Goal: Information Seeking & Learning: Check status

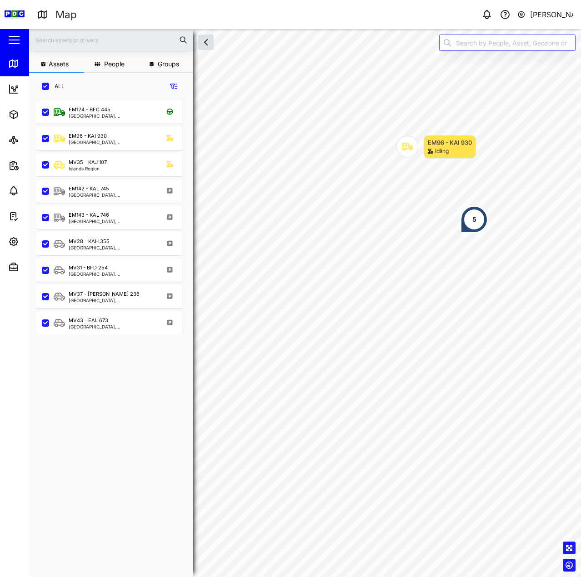
scroll to position [466, 142]
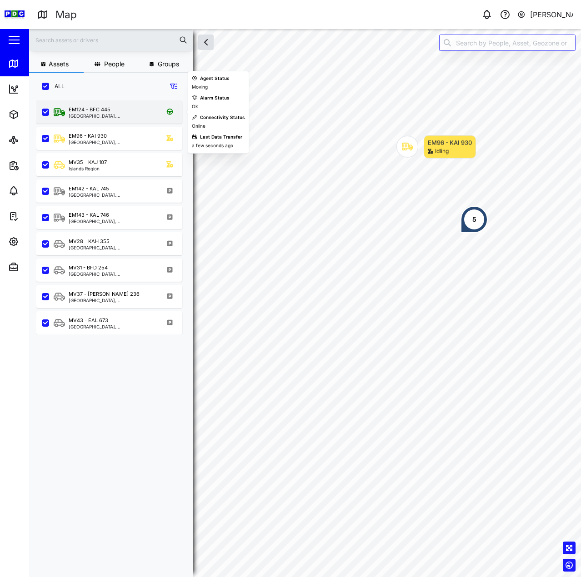
click at [107, 113] on div "EM124 - BFC 445" at bounding box center [90, 110] width 42 height 8
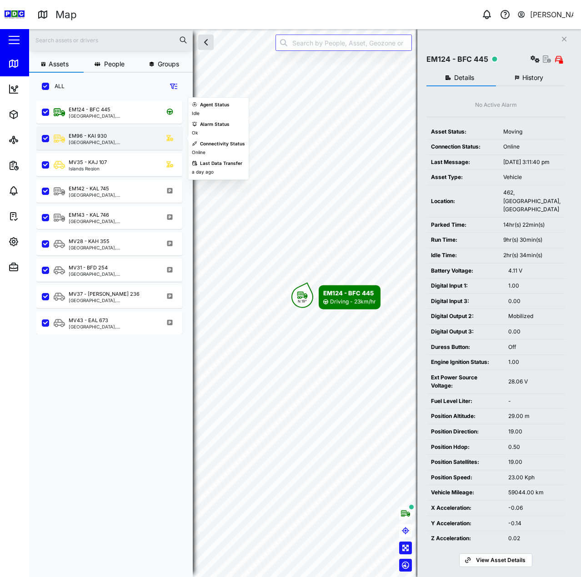
click at [102, 141] on div "[GEOGRAPHIC_DATA], [GEOGRAPHIC_DATA]" at bounding box center [112, 142] width 87 height 5
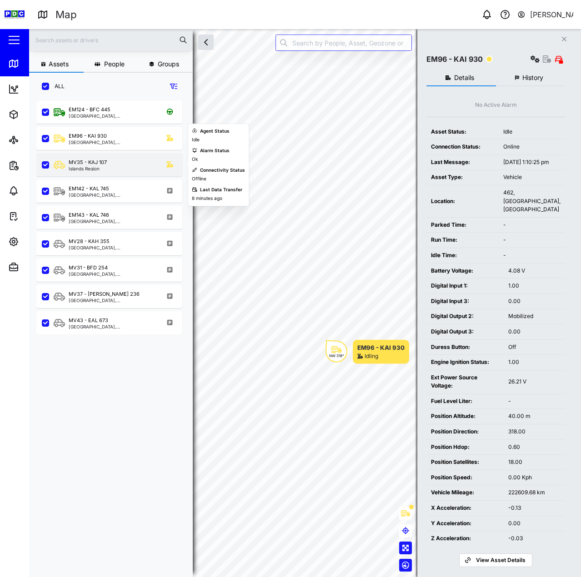
click at [101, 163] on div "MV35 - KAJ 107" at bounding box center [88, 163] width 38 height 8
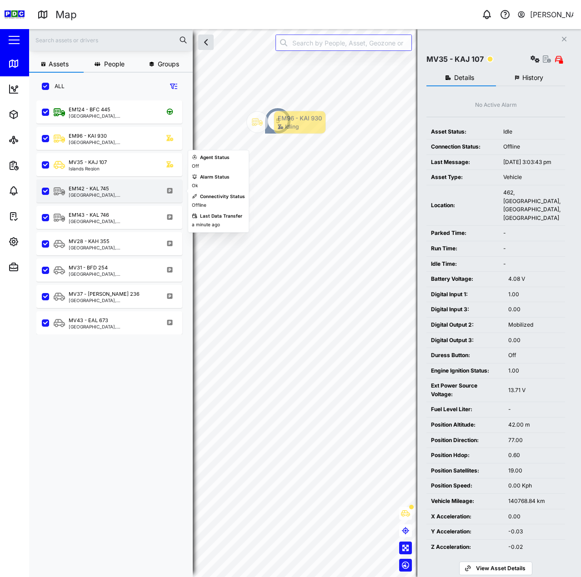
click at [101, 185] on div "EM142 - KAL 745" at bounding box center [89, 189] width 40 height 8
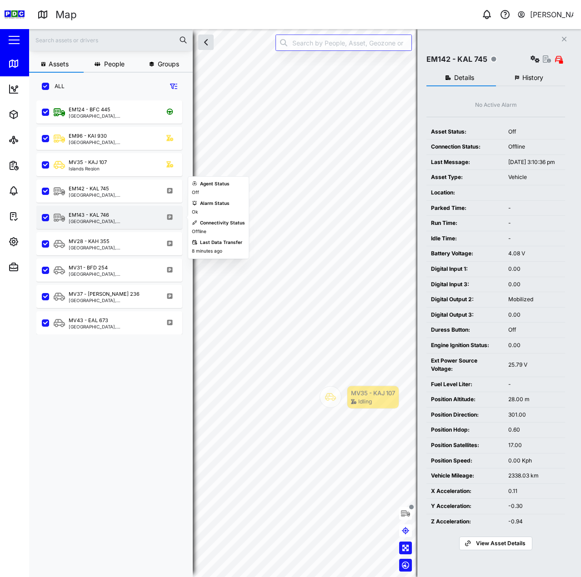
click at [97, 217] on div "EM143 - KAL 746" at bounding box center [89, 215] width 40 height 8
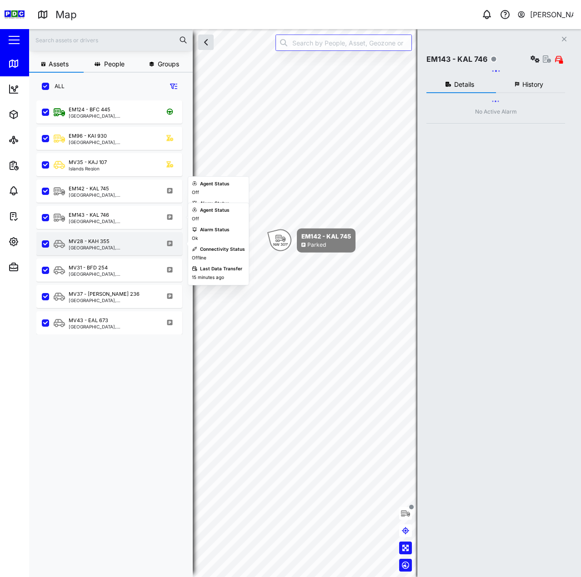
click at [88, 238] on div "MV28 - KAH 355" at bounding box center [89, 242] width 41 height 8
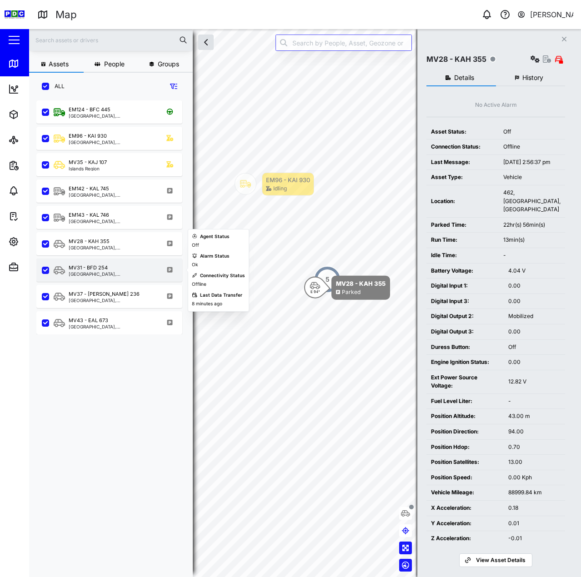
click at [89, 278] on div "MV31 - BFD 254 Kimbe, Islands Region" at bounding box center [109, 270] width 146 height 23
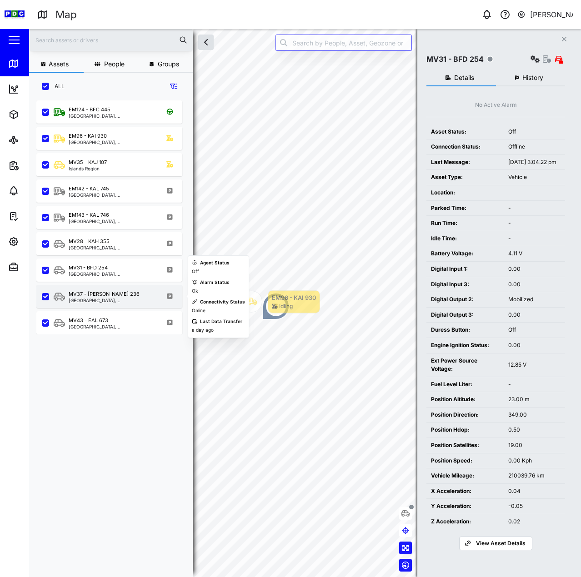
click at [76, 306] on div "MV37 - KAJ 236 [GEOGRAPHIC_DATA], [GEOGRAPHIC_DATA]" at bounding box center [109, 296] width 146 height 23
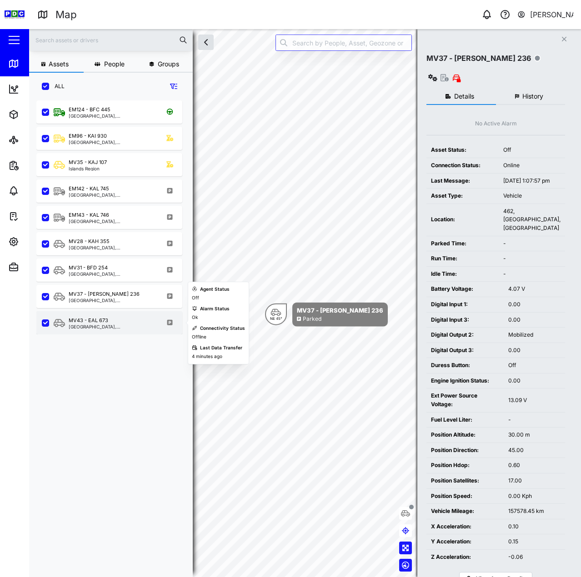
click at [86, 319] on div "MV43 - EAL 673" at bounding box center [89, 321] width 40 height 8
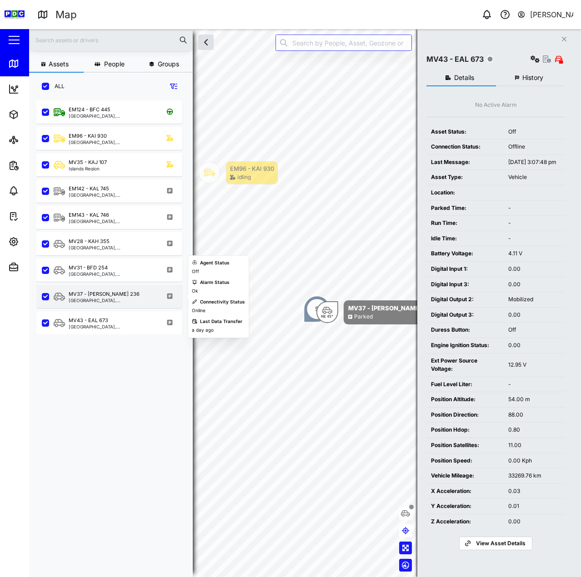
click at [108, 299] on div "[GEOGRAPHIC_DATA], [GEOGRAPHIC_DATA]" at bounding box center [112, 300] width 87 height 5
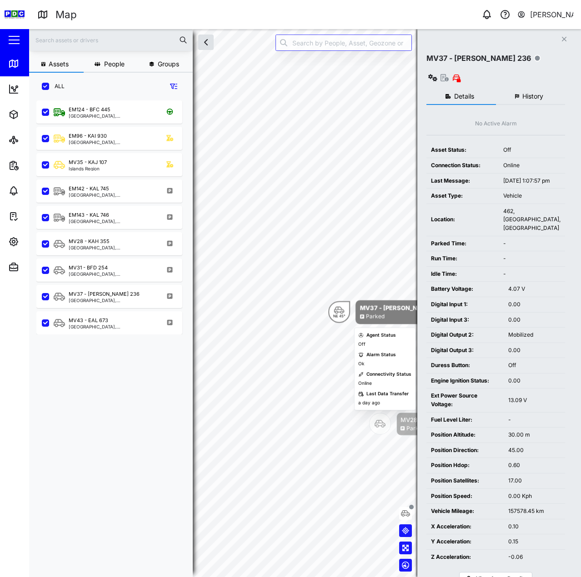
click at [331, 305] on div "NE 45°" at bounding box center [339, 312] width 22 height 22
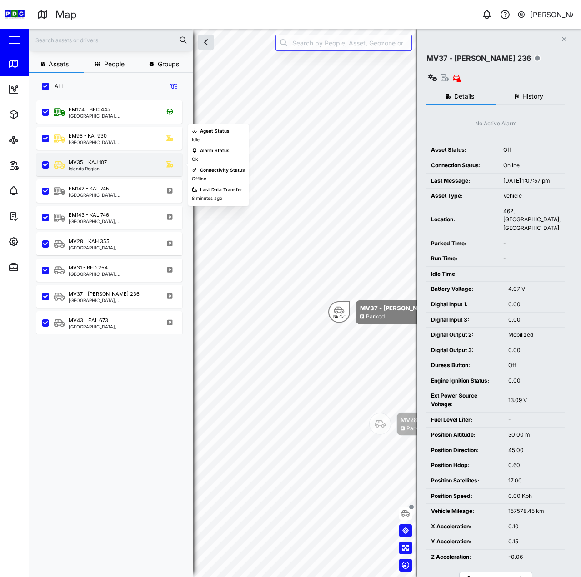
click at [138, 173] on div "MV35 - [GEOGRAPHIC_DATA]" at bounding box center [109, 164] width 146 height 23
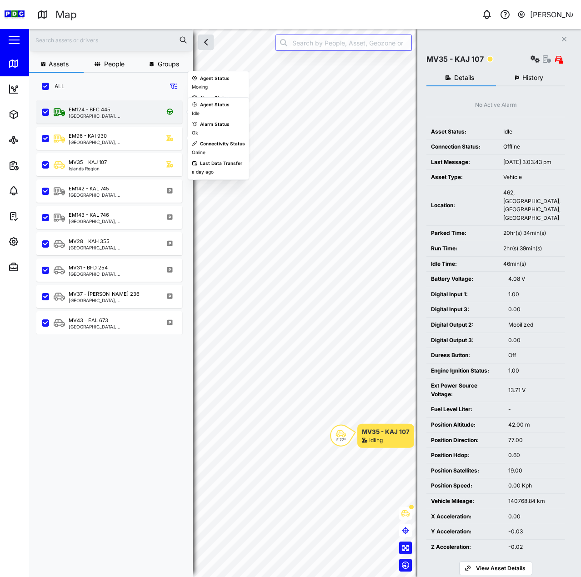
click at [126, 117] on div "EM124 - BFC 445 Kimbe, Islands Region" at bounding box center [115, 112] width 123 height 12
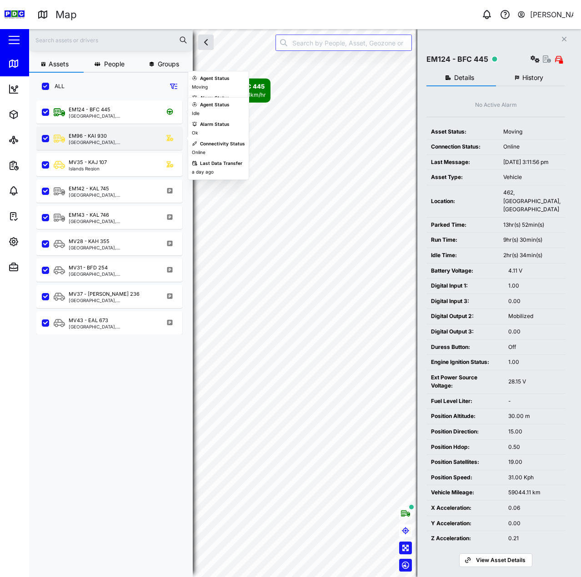
click at [125, 140] on div "EM96 - KAI [GEOGRAPHIC_DATA], [GEOGRAPHIC_DATA]" at bounding box center [115, 138] width 123 height 12
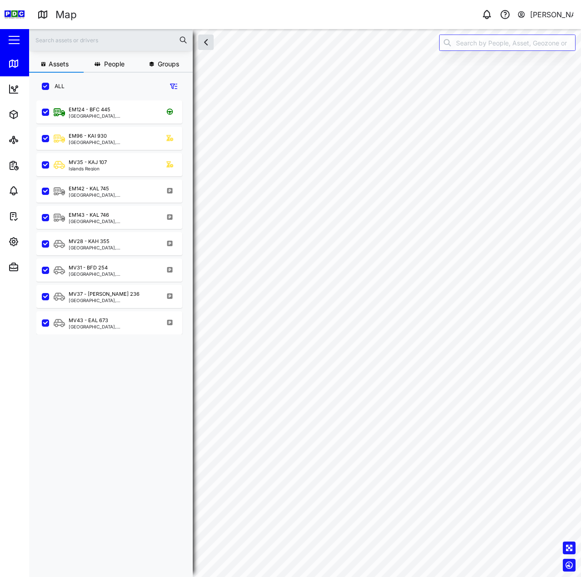
scroll to position [466, 142]
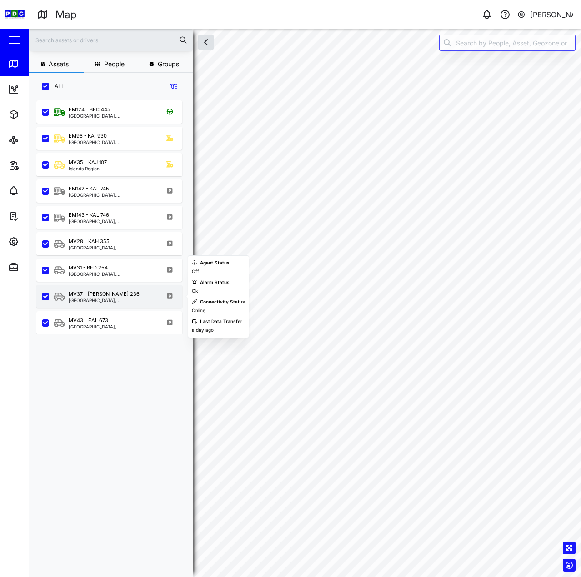
click at [127, 307] on div "MV37 - KAJ 236 [GEOGRAPHIC_DATA], [GEOGRAPHIC_DATA]" at bounding box center [109, 296] width 146 height 23
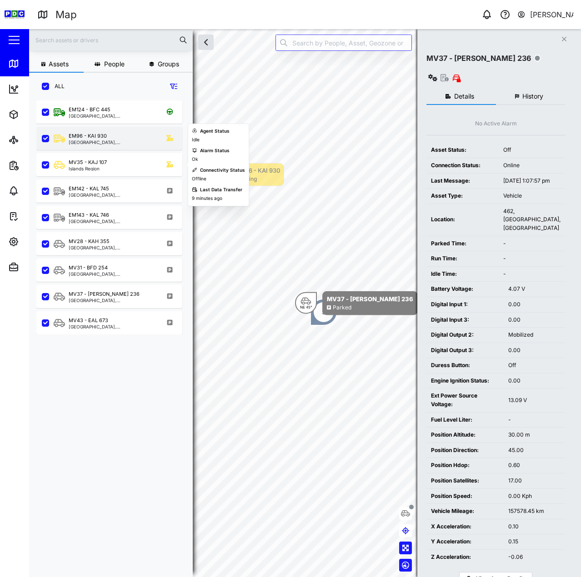
click at [109, 146] on div "EM96 - KAI [GEOGRAPHIC_DATA], [GEOGRAPHIC_DATA]" at bounding box center [109, 138] width 146 height 23
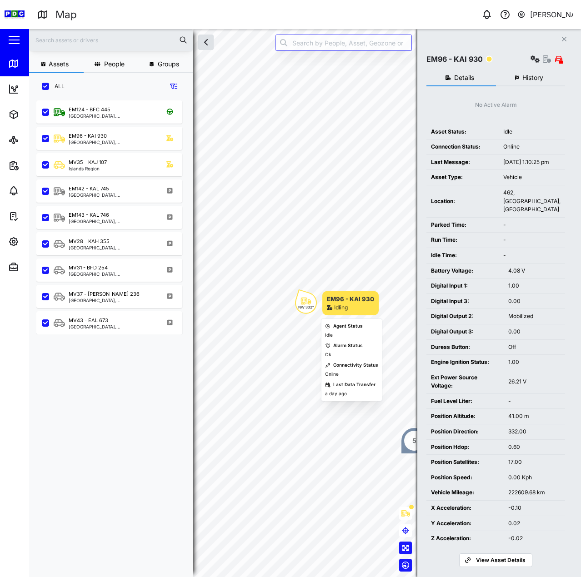
click at [346, 311] on div "Idling" at bounding box center [341, 308] width 14 height 9
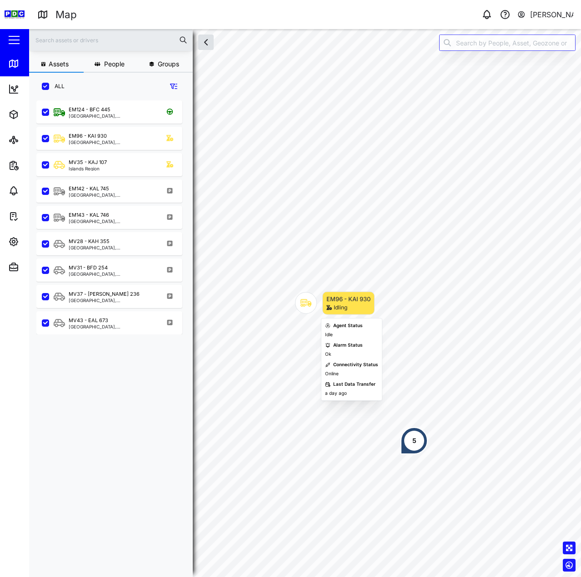
click at [350, 310] on div "Idling" at bounding box center [348, 308] width 44 height 9
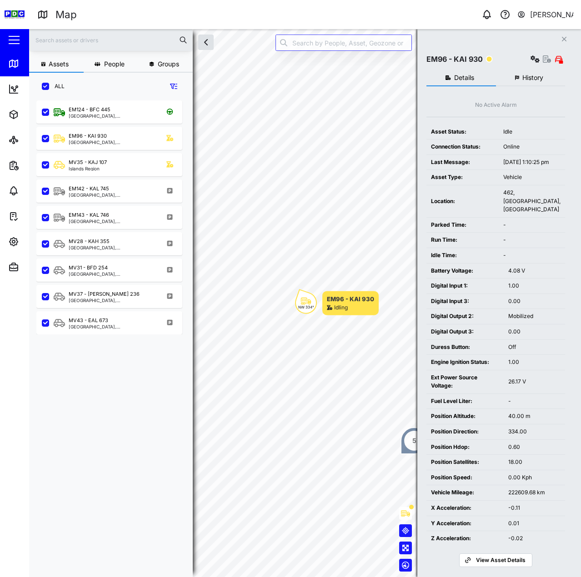
click at [527, 93] on div "Details History No Active Alarm Asset Status: Idle Connection Status: Online La…" at bounding box center [495, 316] width 139 height 502
click at [532, 80] on span "History" at bounding box center [532, 78] width 21 height 6
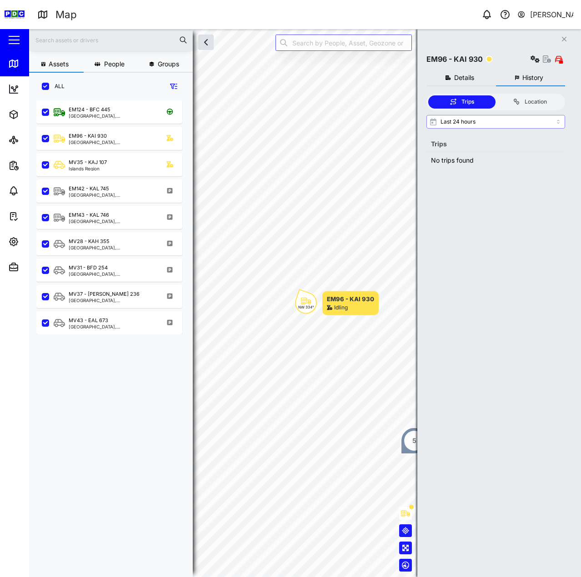
click at [512, 122] on input "Last 24 hours" at bounding box center [495, 122] width 139 height 14
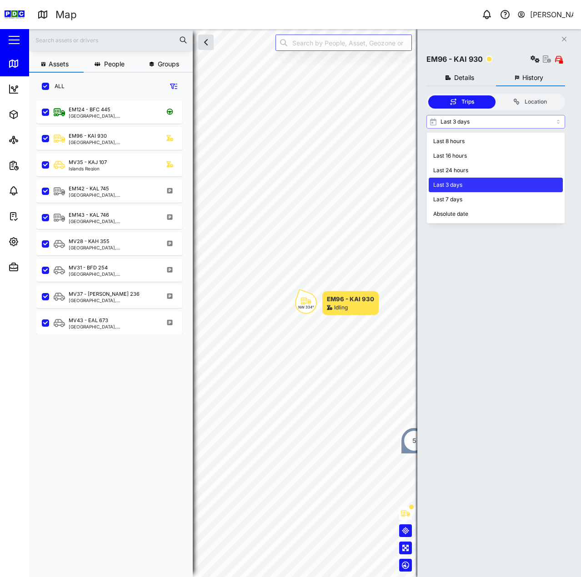
click at [491, 117] on input "Last 3 days" at bounding box center [495, 122] width 139 height 14
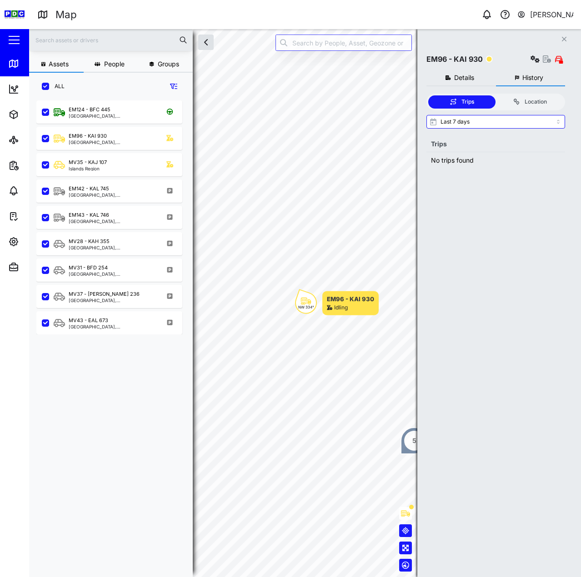
drag, startPoint x: 493, startPoint y: 136, endPoint x: 499, endPoint y: 126, distance: 12.0
click at [495, 133] on div "Last 7 days Trips No trips found" at bounding box center [495, 142] width 139 height 54
click at [499, 126] on input "Last 7 days" at bounding box center [495, 122] width 139 height 14
drag, startPoint x: 502, startPoint y: 129, endPoint x: 506, endPoint y: 120, distance: 10.0
click at [505, 124] on div "Last 16 hours Trips No trips found" at bounding box center [495, 142] width 139 height 54
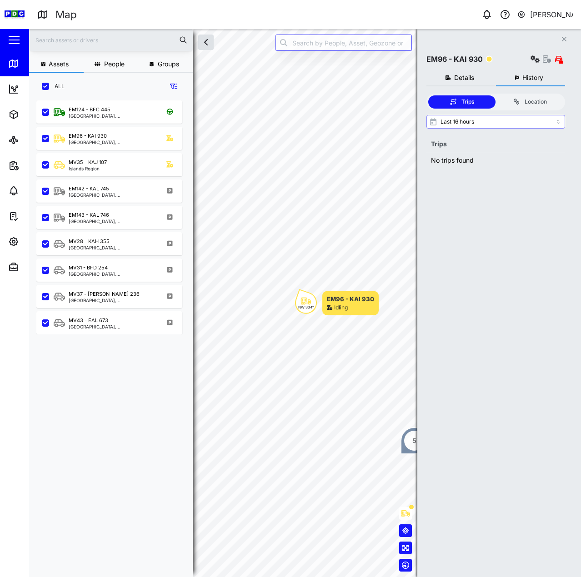
click at [506, 120] on input "Last 16 hours" at bounding box center [495, 122] width 139 height 14
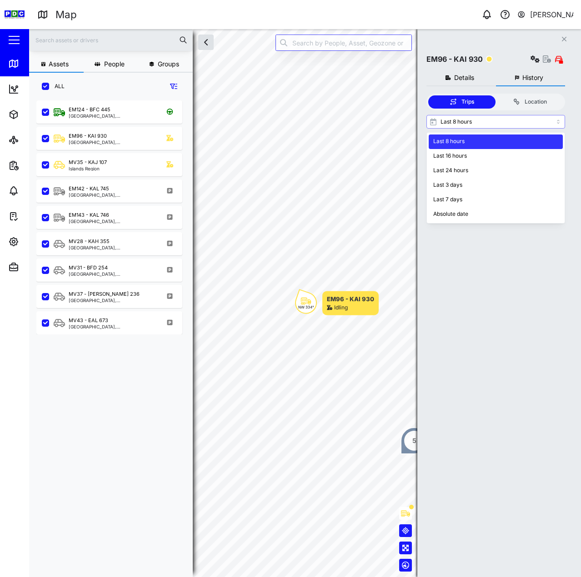
click at [508, 125] on input "Last 8 hours" at bounding box center [495, 122] width 139 height 14
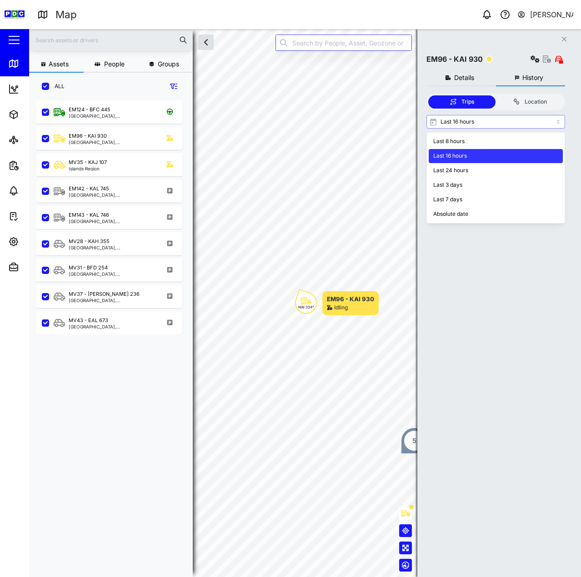
click at [495, 126] on input "Last 16 hours" at bounding box center [495, 122] width 139 height 14
type input "Last 3 days"
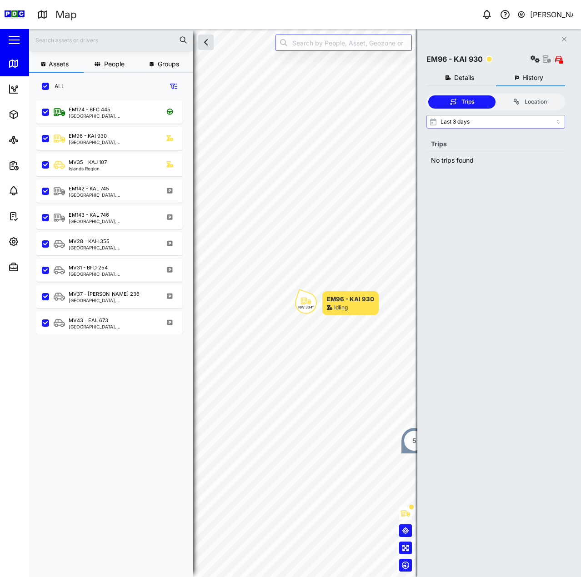
click at [468, 115] on input "Last 3 days" at bounding box center [495, 122] width 139 height 14
click at [463, 77] on span "Details" at bounding box center [464, 78] width 20 height 6
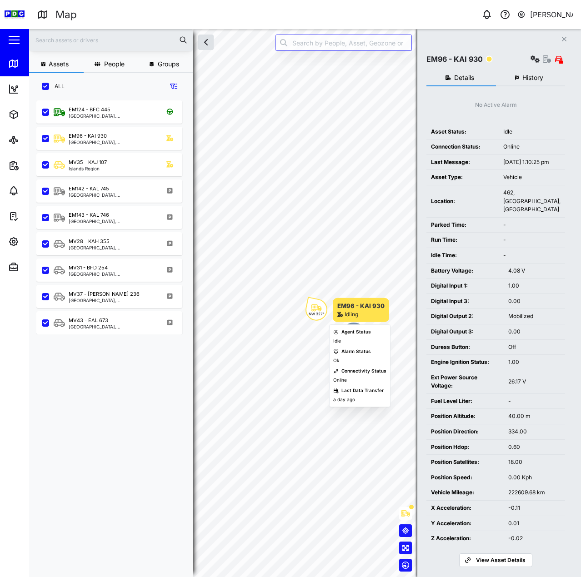
click at [320, 312] on div "NW 327°" at bounding box center [317, 314] width 16 height 4
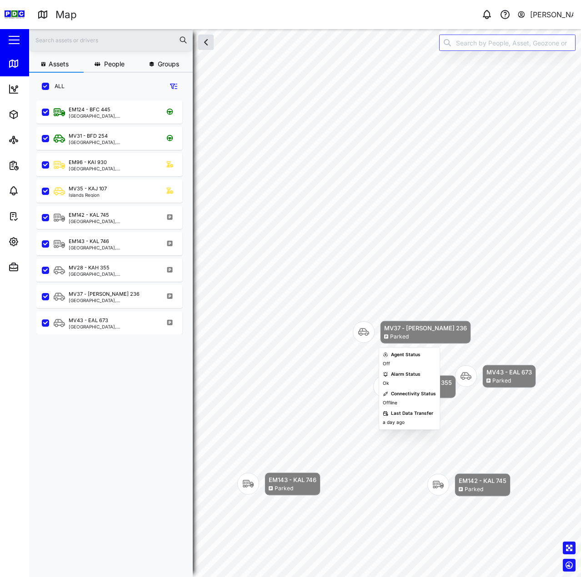
click at [366, 334] on icon "Map marker" at bounding box center [363, 332] width 11 height 11
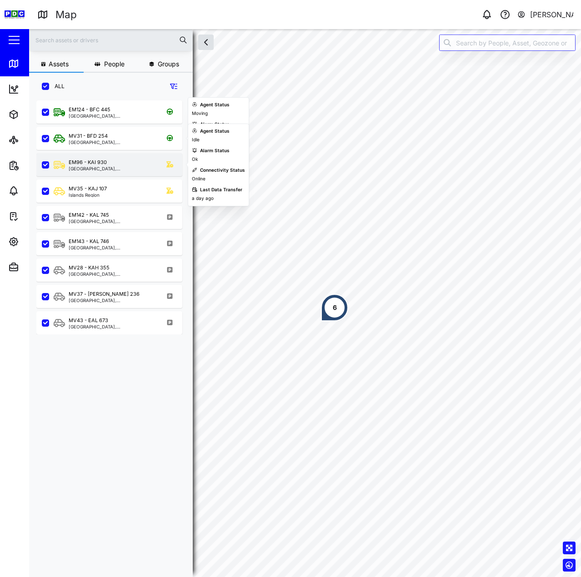
click at [107, 158] on div "EM96 - KAI [GEOGRAPHIC_DATA], [GEOGRAPHIC_DATA]" at bounding box center [109, 164] width 146 height 23
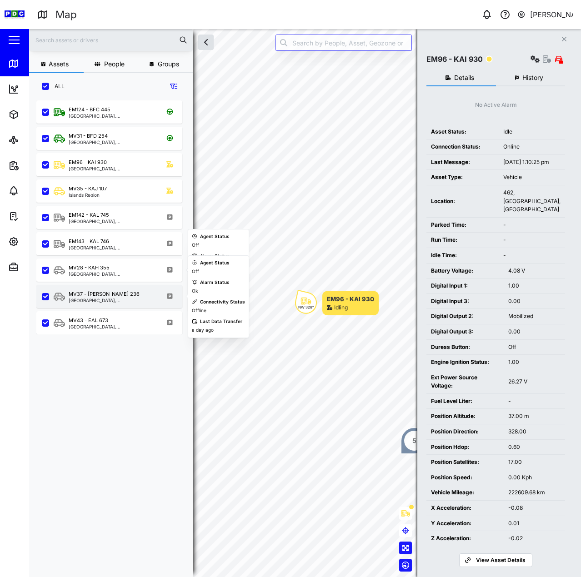
click at [105, 294] on div "MV37 - [PERSON_NAME] 236" at bounding box center [104, 295] width 71 height 8
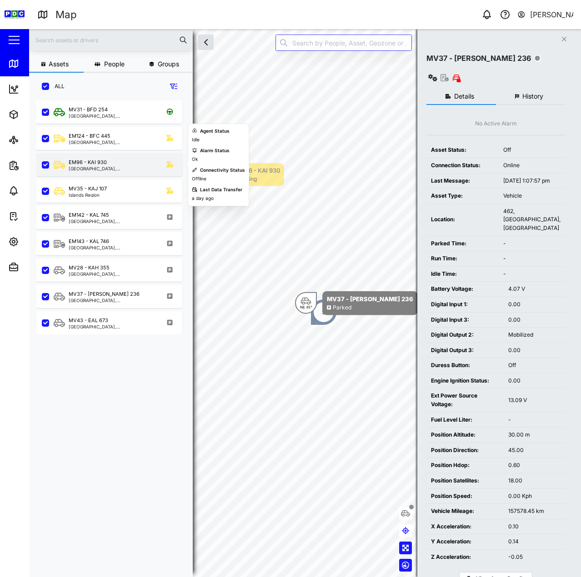
click at [94, 162] on div "EM96 - KAI 930" at bounding box center [88, 163] width 38 height 8
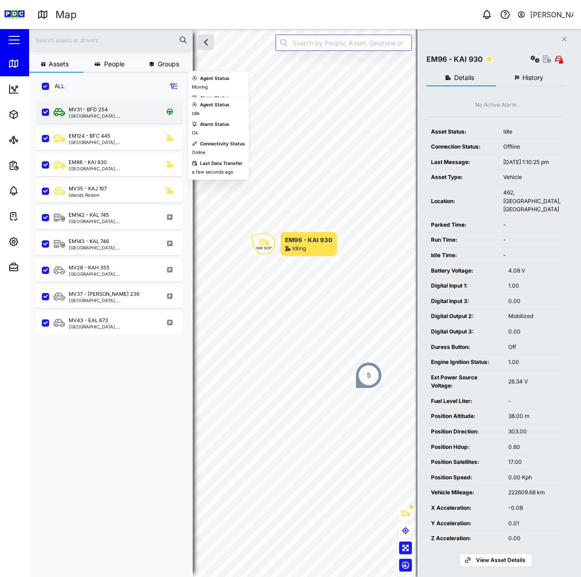
click at [96, 117] on div "[GEOGRAPHIC_DATA], [GEOGRAPHIC_DATA]" at bounding box center [112, 116] width 87 height 5
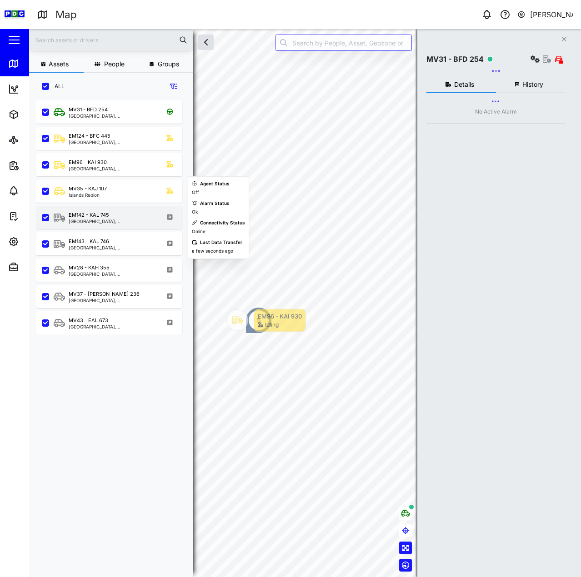
click at [111, 229] on div "EM142 - KAL 745 Kimbe, [GEOGRAPHIC_DATA]" at bounding box center [109, 217] width 146 height 23
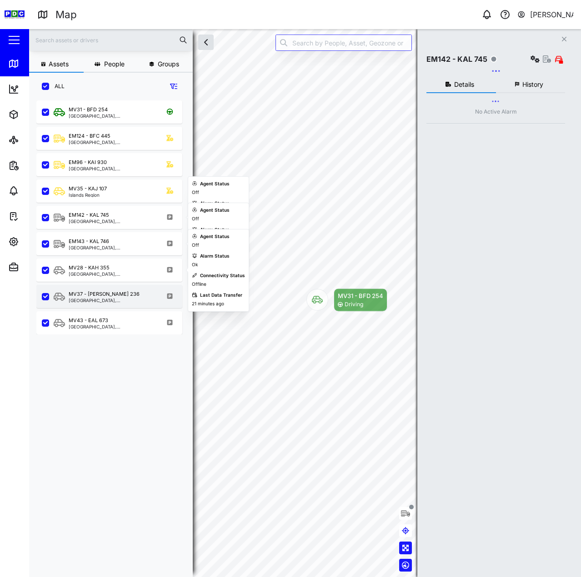
click at [109, 287] on div "MV37 - KAJ 236 [GEOGRAPHIC_DATA], [GEOGRAPHIC_DATA]" at bounding box center [109, 296] width 146 height 23
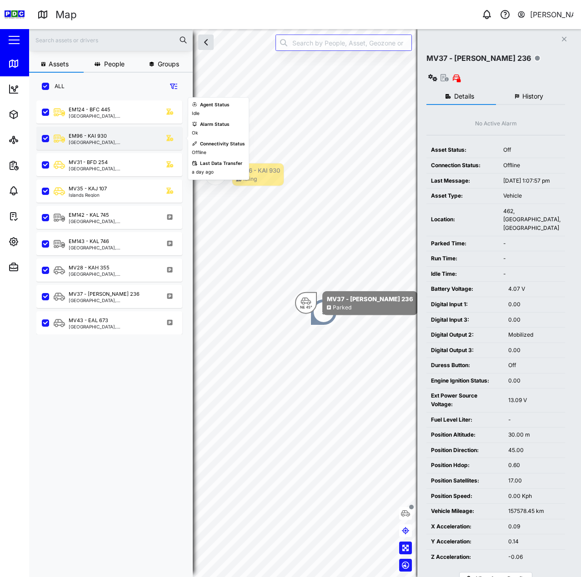
click at [101, 140] on div "[GEOGRAPHIC_DATA], [GEOGRAPHIC_DATA]" at bounding box center [112, 142] width 87 height 5
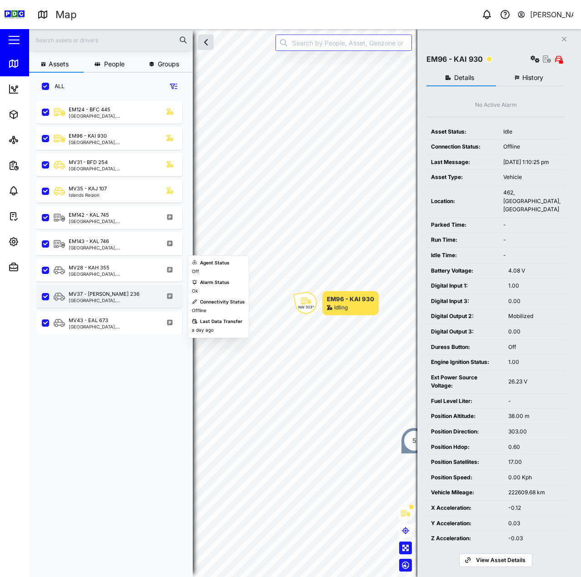
click at [122, 288] on div "MV37 - KAJ 236 [GEOGRAPHIC_DATA], [GEOGRAPHIC_DATA]" at bounding box center [109, 296] width 146 height 23
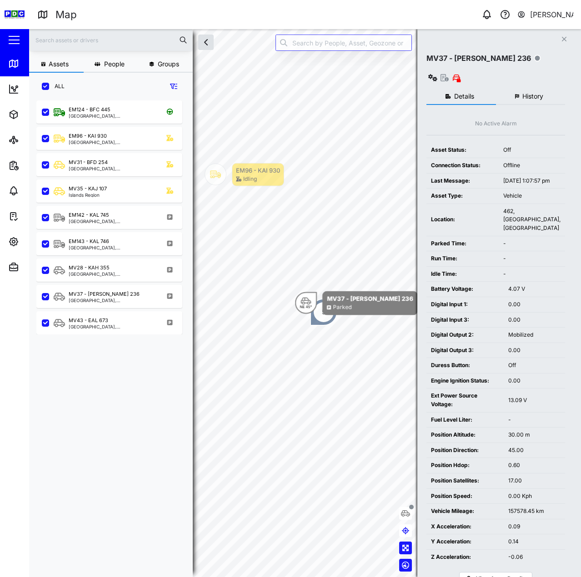
click at [496, 346] on div "Digital Output 3:" at bounding box center [465, 350] width 68 height 9
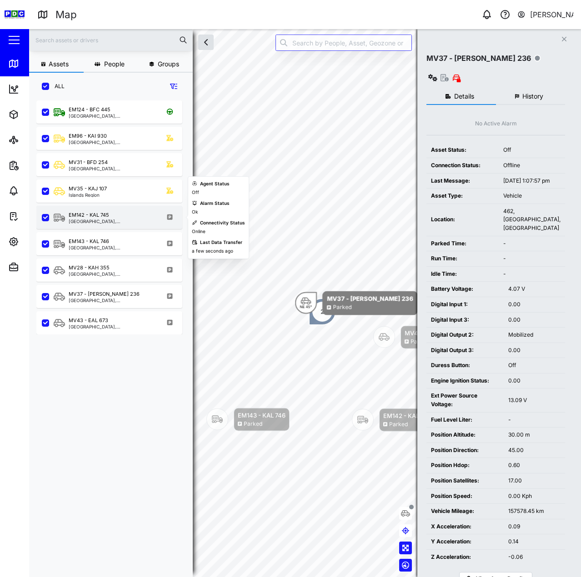
click at [122, 213] on div "EM142 - KAL 745 Kimbe, [GEOGRAPHIC_DATA]" at bounding box center [115, 217] width 123 height 12
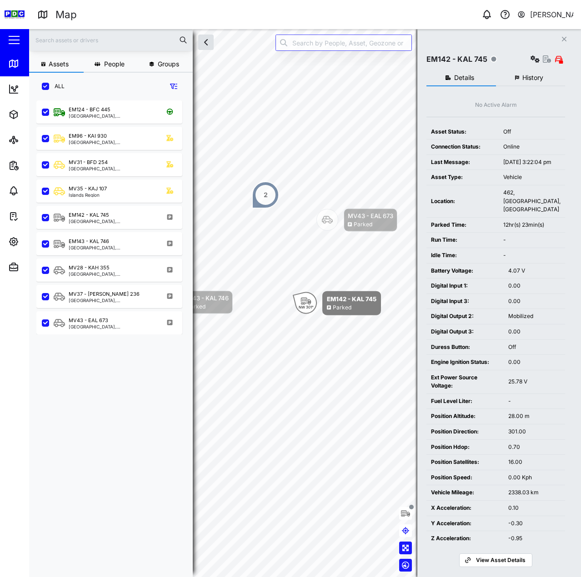
click at [523, 85] on button "History" at bounding box center [531, 78] width 70 height 16
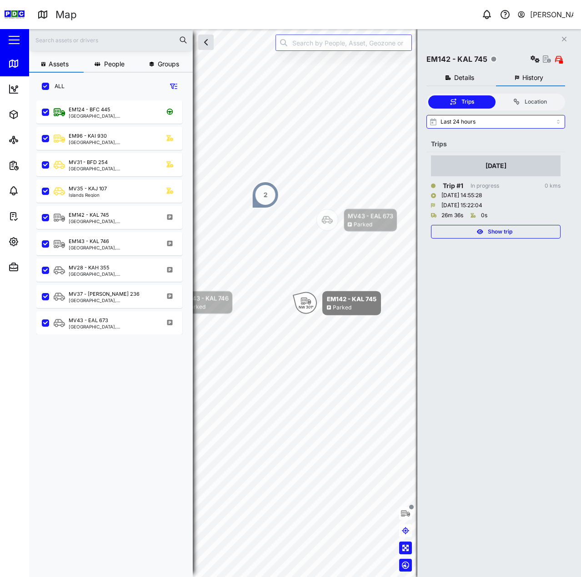
click at [495, 235] on span "Show trip" at bounding box center [500, 232] width 25 height 13
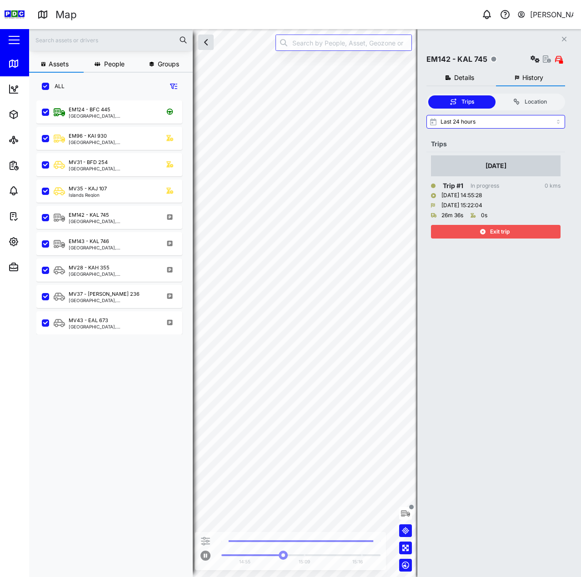
click at [496, 232] on span "Exit trip" at bounding box center [500, 232] width 20 height 13
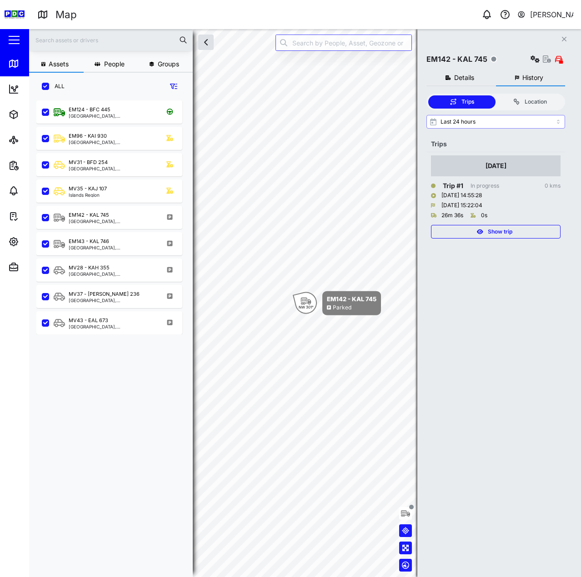
click at [495, 125] on input "Last 24 hours" at bounding box center [495, 122] width 139 height 14
drag, startPoint x: 487, startPoint y: 125, endPoint x: 489, endPoint y: 130, distance: 5.8
click at [487, 125] on input "Last 3 days" at bounding box center [495, 122] width 139 height 14
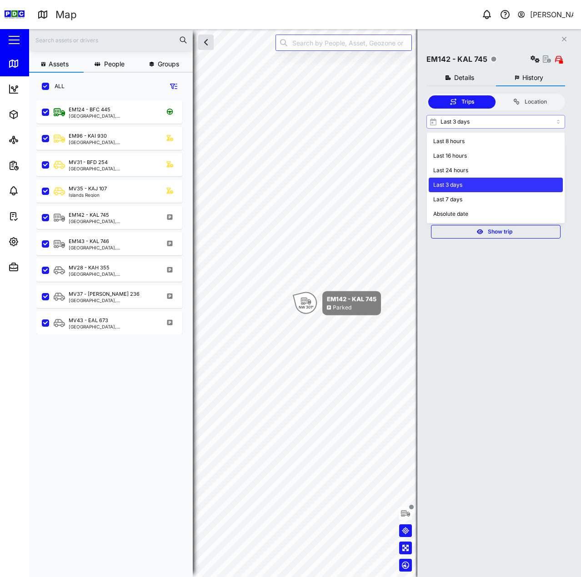
type input "Last 7 days"
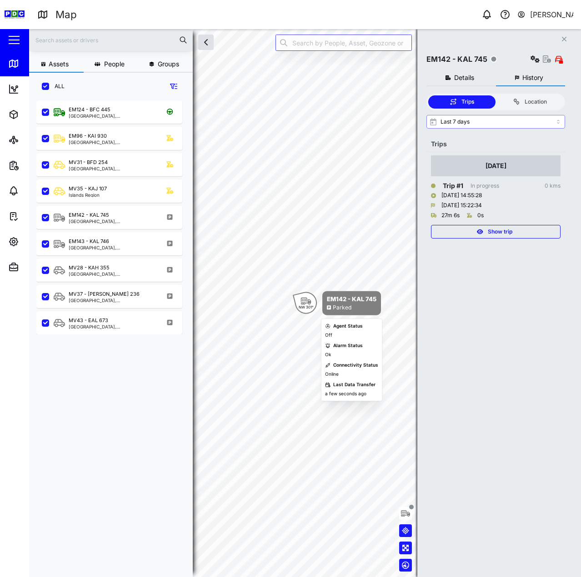
click at [322, 307] on div "NW 301° EM142 - KAL 745 Parked" at bounding box center [338, 303] width 86 height 24
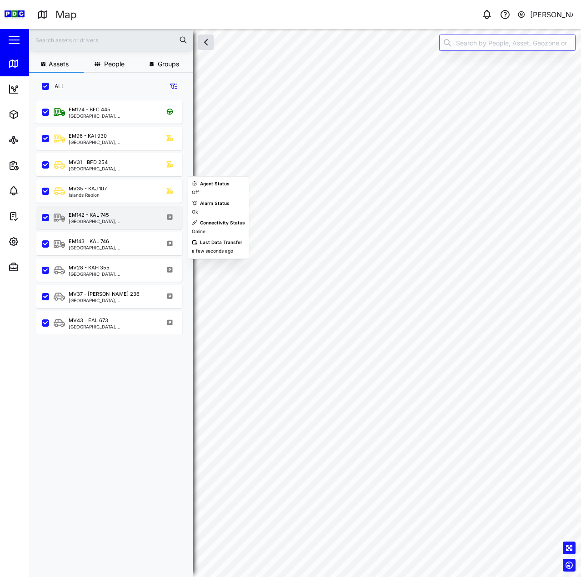
click at [112, 218] on div "EM142 - KAL 745" at bounding box center [112, 215] width 87 height 8
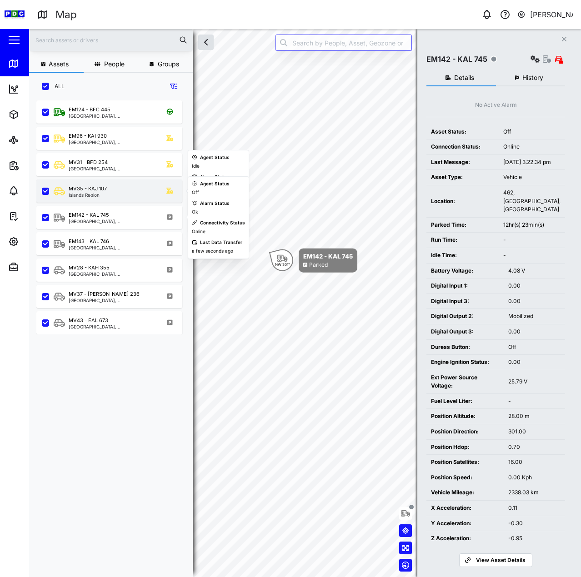
click at [122, 183] on div "MV35 - [GEOGRAPHIC_DATA]" at bounding box center [109, 191] width 146 height 23
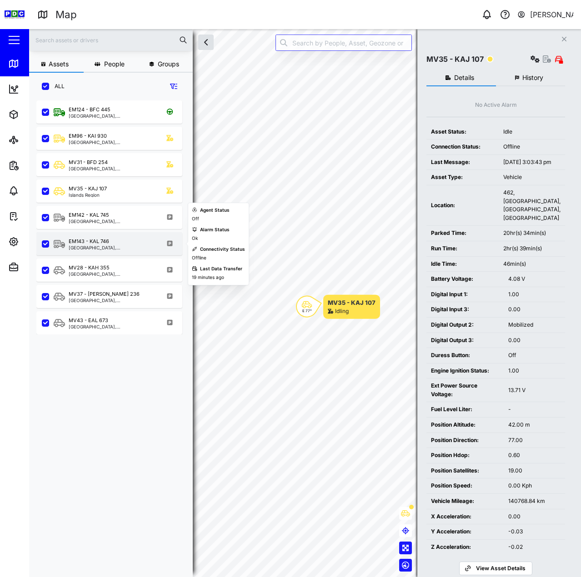
click at [107, 240] on div "EM143 - KAL 746" at bounding box center [89, 242] width 40 height 8
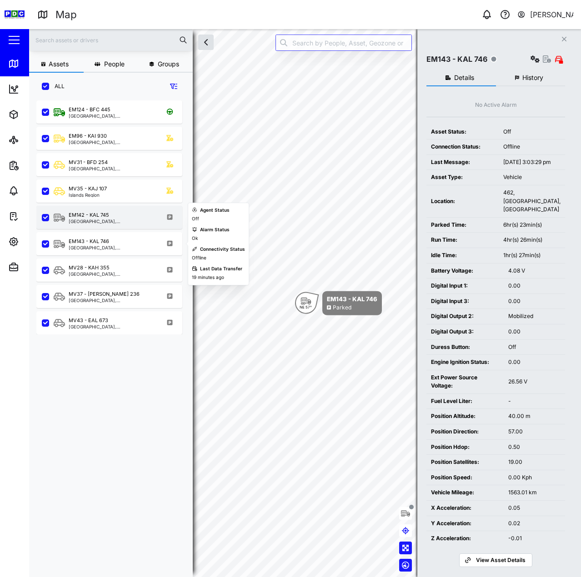
click at [110, 217] on div "EM142 - KAL 745" at bounding box center [112, 215] width 87 height 8
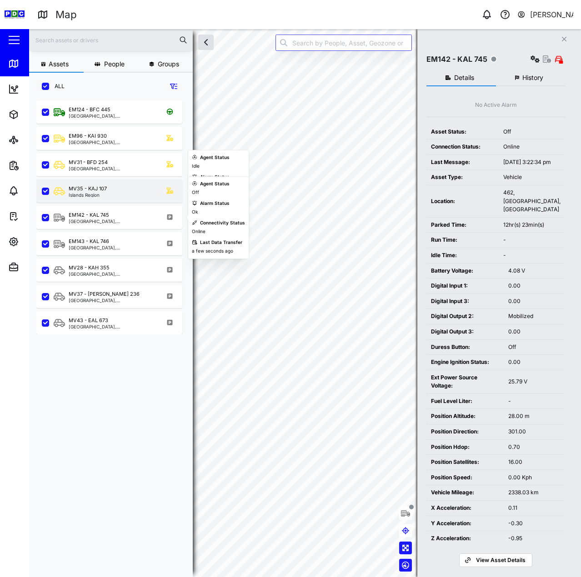
click at [112, 186] on div "MV35 - [GEOGRAPHIC_DATA]" at bounding box center [115, 191] width 123 height 12
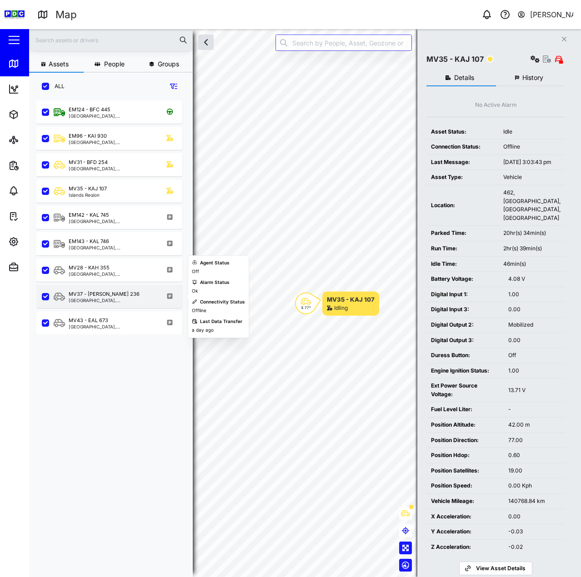
click at [129, 292] on div "MV37 - KAJ 236 [GEOGRAPHIC_DATA], [GEOGRAPHIC_DATA]" at bounding box center [115, 297] width 123 height 12
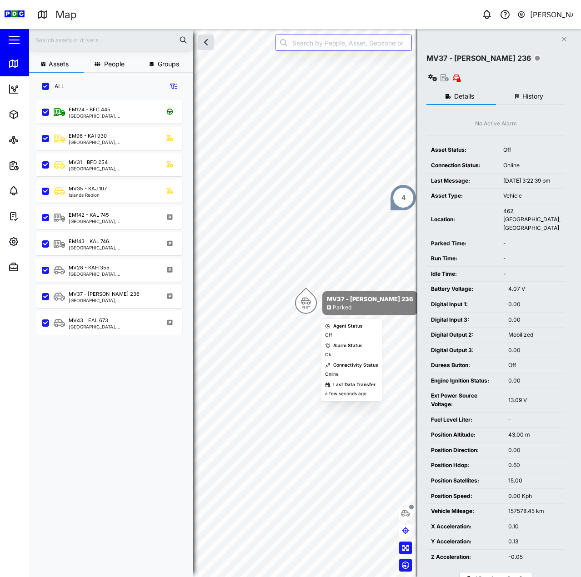
click at [305, 298] on icon "Map marker" at bounding box center [306, 301] width 11 height 8
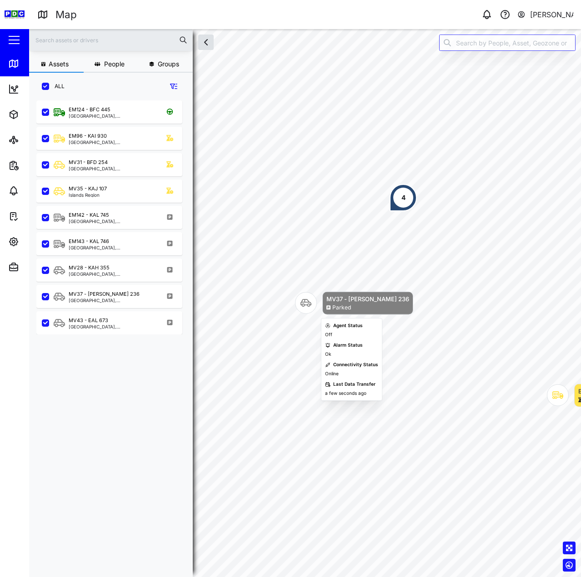
click at [310, 298] on icon "Map marker" at bounding box center [306, 303] width 11 height 11
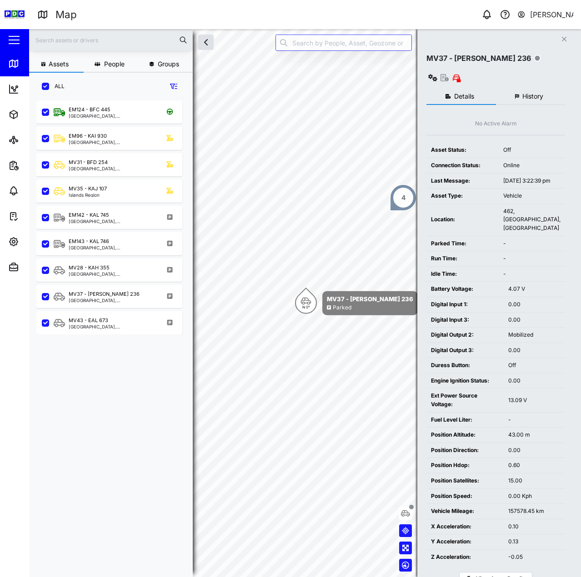
click at [514, 89] on button "History" at bounding box center [531, 97] width 70 height 16
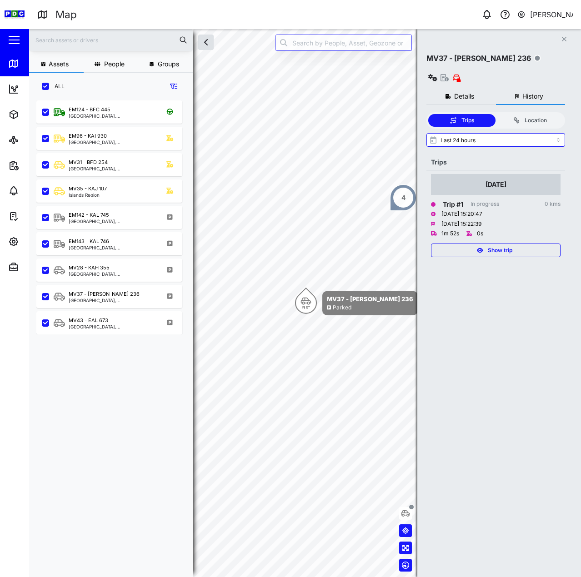
click at [492, 244] on span "Show trip" at bounding box center [500, 250] width 25 height 13
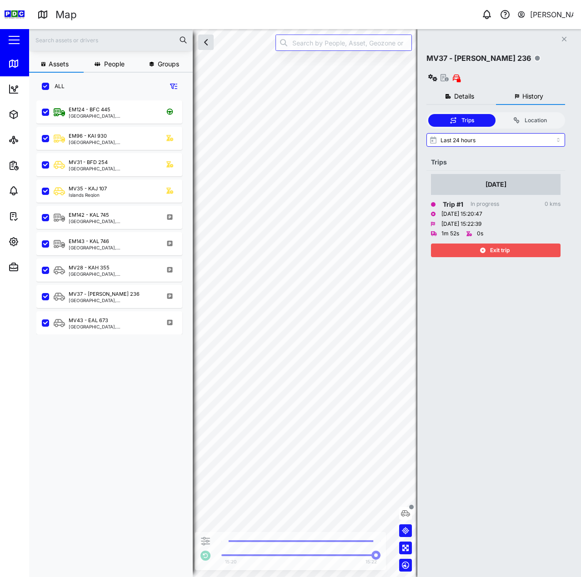
click at [492, 244] on span "Exit trip" at bounding box center [500, 250] width 20 height 13
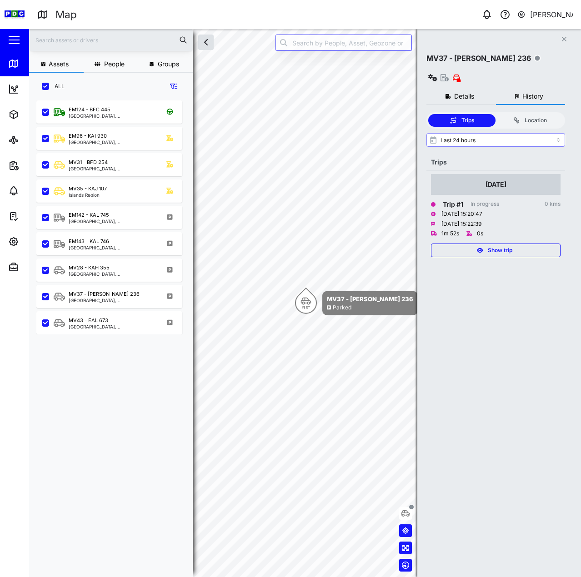
click at [493, 133] on input "Last 24 hours" at bounding box center [495, 140] width 139 height 14
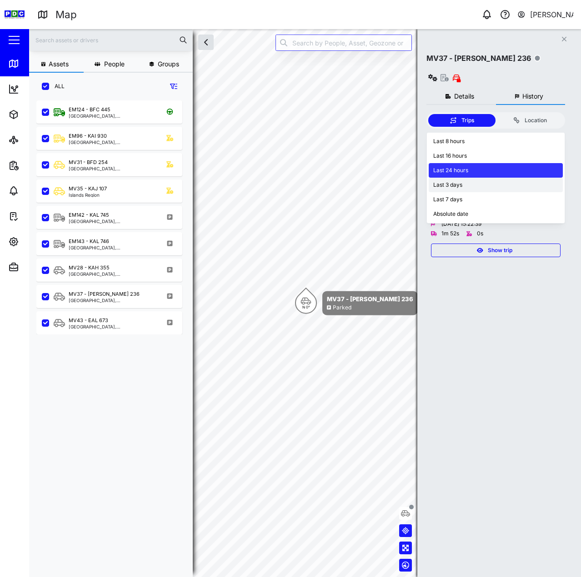
type input "Last 3 days"
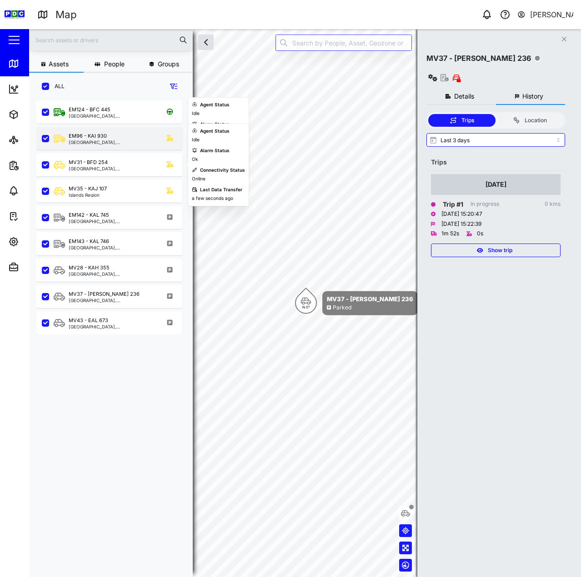
click at [118, 141] on div "EM96 - KAI [GEOGRAPHIC_DATA], [GEOGRAPHIC_DATA]" at bounding box center [115, 138] width 123 height 12
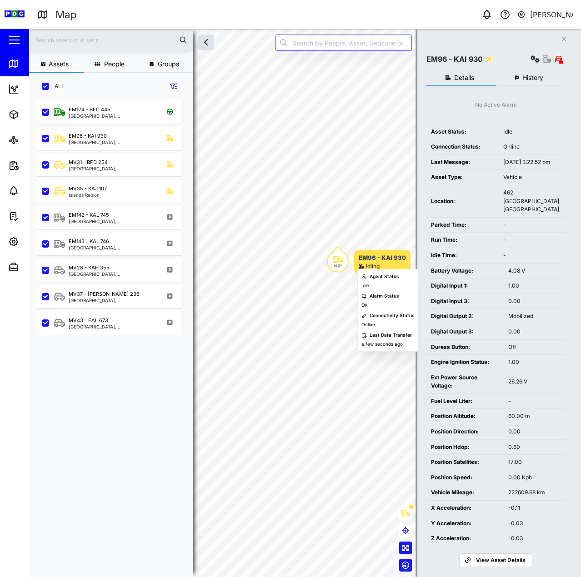
click at [337, 262] on icon "Map marker" at bounding box center [338, 259] width 10 height 7
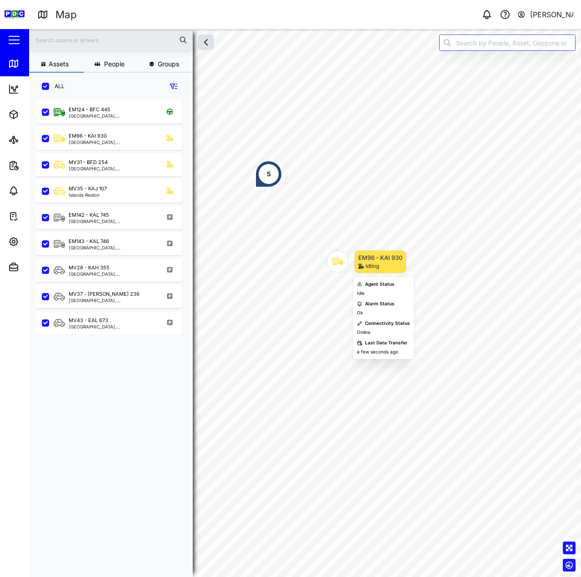
click at [340, 266] on icon "Map marker" at bounding box center [337, 261] width 11 height 11
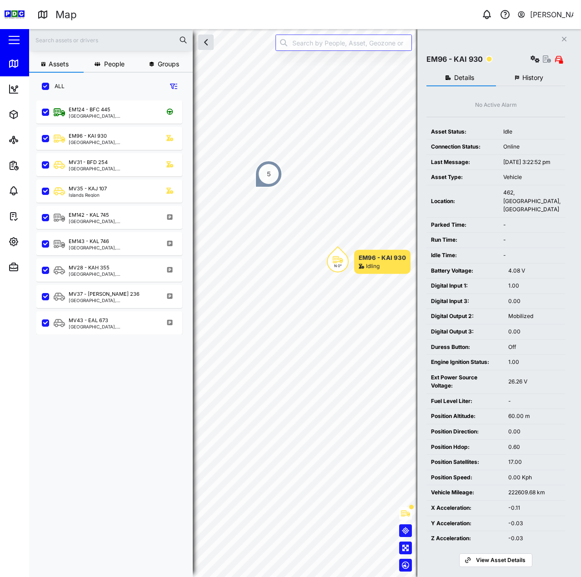
click at [519, 80] on icon "button" at bounding box center [517, 77] width 4 height 5
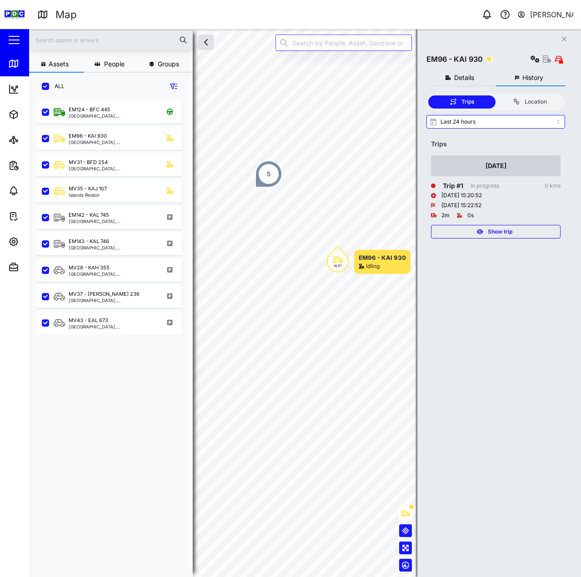
click at [481, 227] on div "Show trip" at bounding box center [495, 232] width 118 height 13
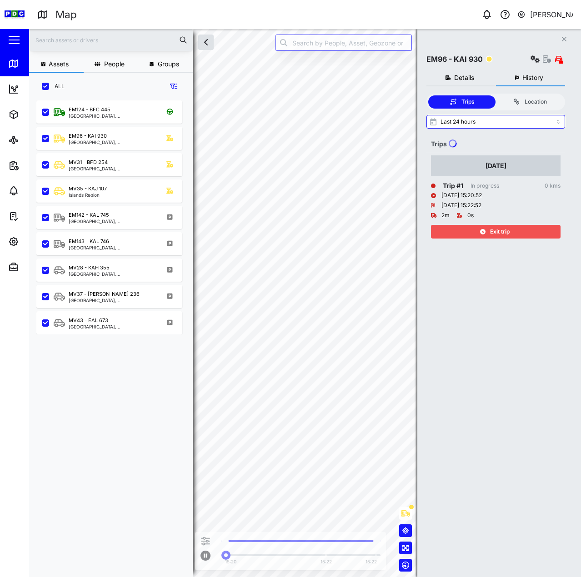
click at [481, 229] on div "Exit trip" at bounding box center [495, 232] width 118 height 13
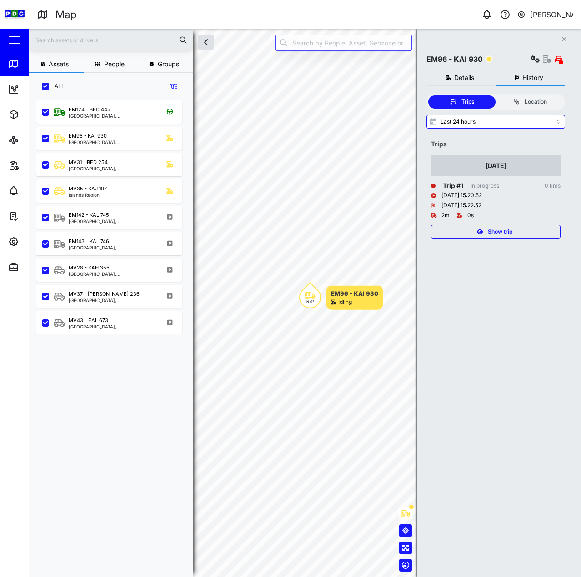
click at [467, 80] on span "Details" at bounding box center [464, 78] width 20 height 6
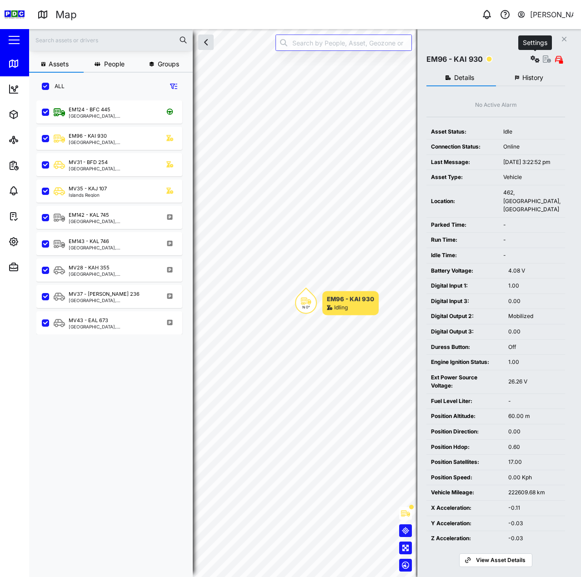
click at [533, 59] on icon "button" at bounding box center [535, 58] width 9 height 7
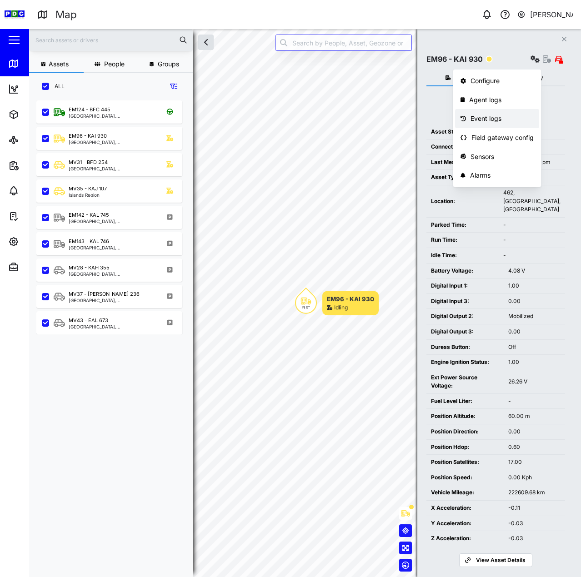
click at [498, 115] on div "Event logs" at bounding box center [502, 119] width 63 height 10
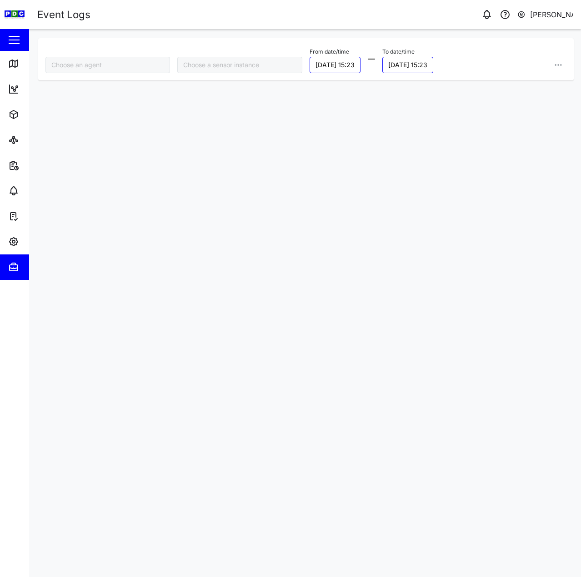
type input "EM96 - KAI 930"
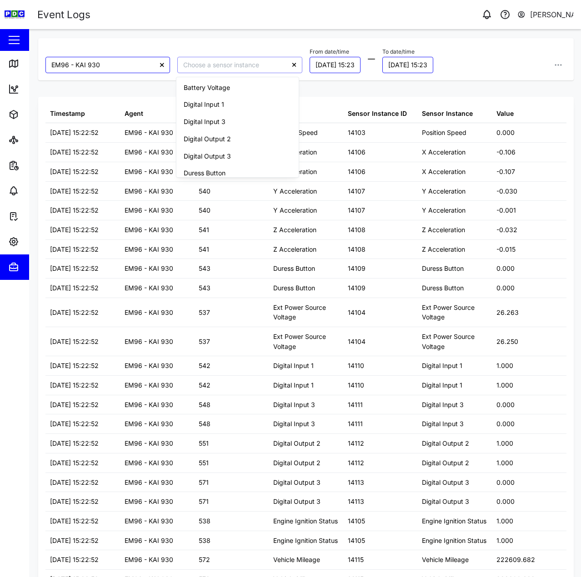
click at [248, 69] on input "search" at bounding box center [239, 65] width 125 height 16
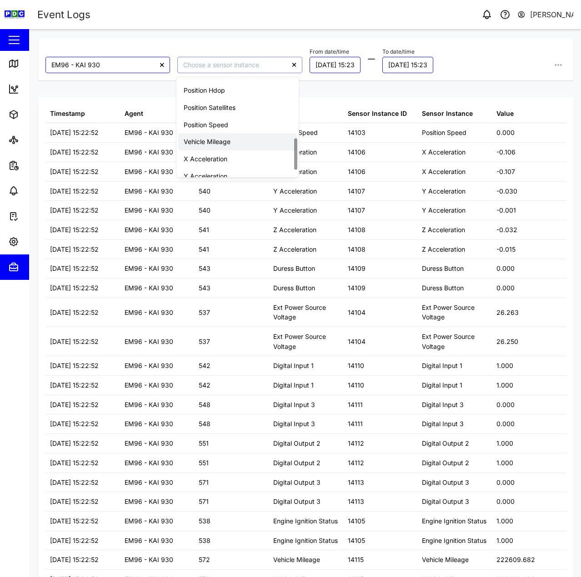
scroll to position [212, 0]
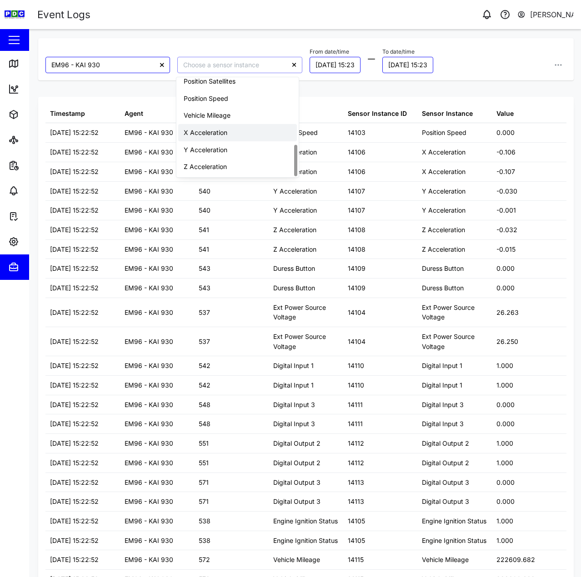
type input "Vehicle Mileage"
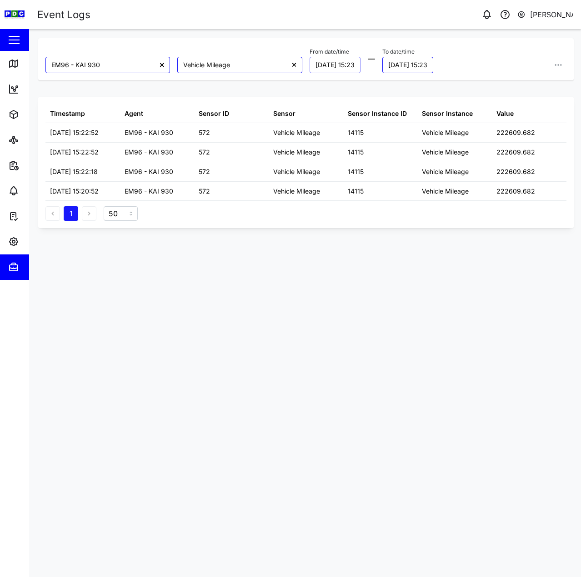
click at [344, 65] on button "[DATE] 15:23" at bounding box center [335, 65] width 51 height 16
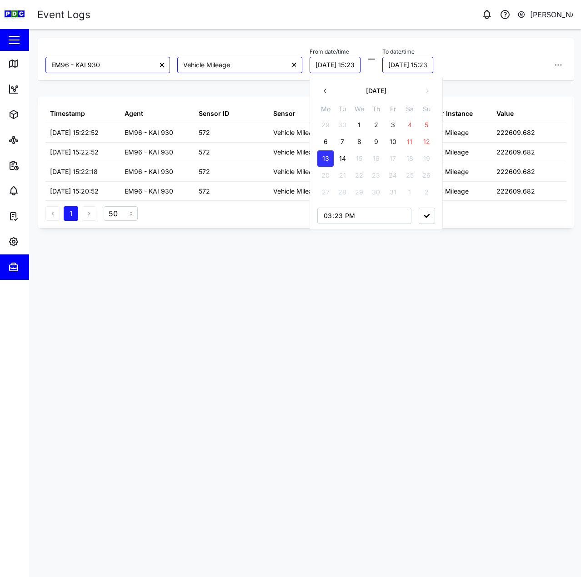
click at [424, 145] on button "12" at bounding box center [426, 142] width 16 height 16
click at [428, 216] on icon "button" at bounding box center [426, 216] width 5 height 4
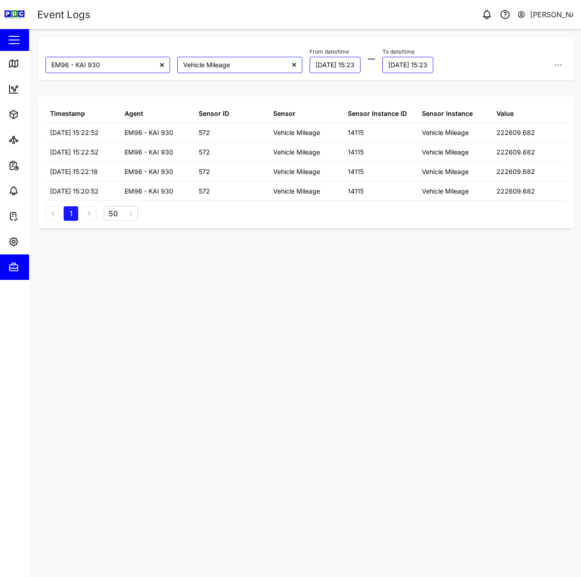
click at [370, 218] on div "1 50" at bounding box center [305, 211] width 521 height 20
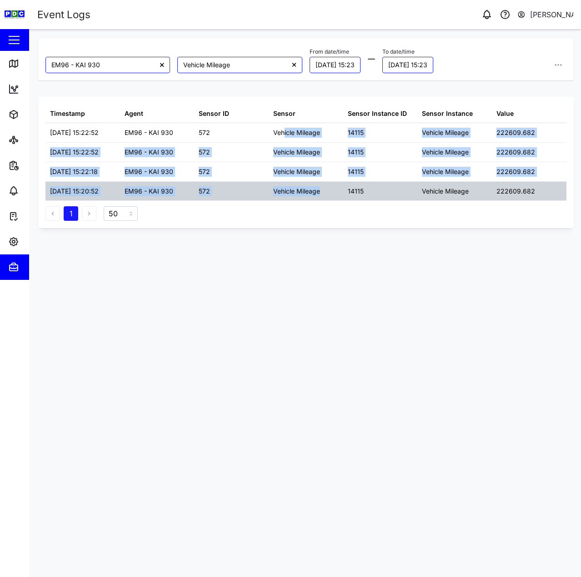
drag, startPoint x: 285, startPoint y: 134, endPoint x: 327, endPoint y: 187, distance: 68.0
click at [327, 187] on table "Timestamp Agent Sensor ID Sensor Sensor Instance ID Sensor Instance Value [DATE…" at bounding box center [305, 152] width 521 height 97
click at [326, 187] on div "Vehicle Mileage" at bounding box center [306, 191] width 75 height 19
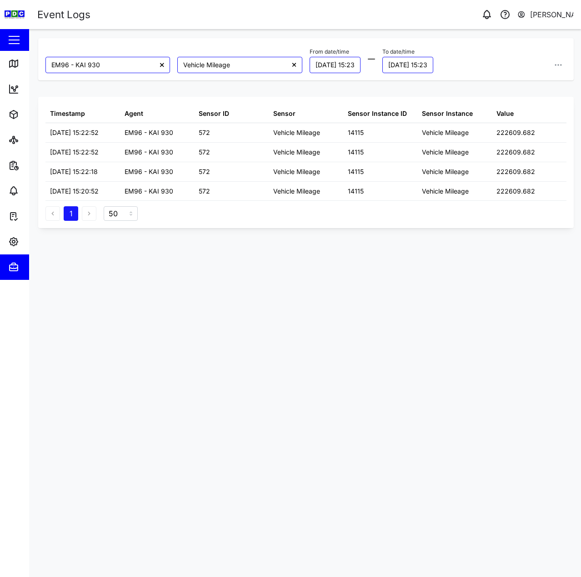
click at [162, 69] on div at bounding box center [162, 65] width 16 height 16
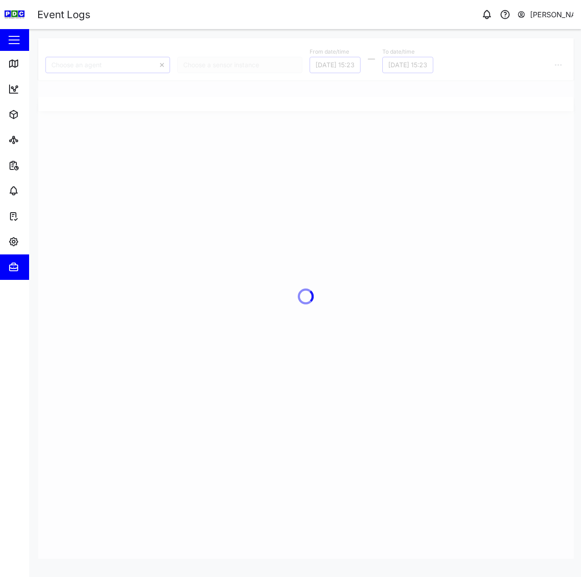
click at [109, 68] on div at bounding box center [306, 298] width 536 height 521
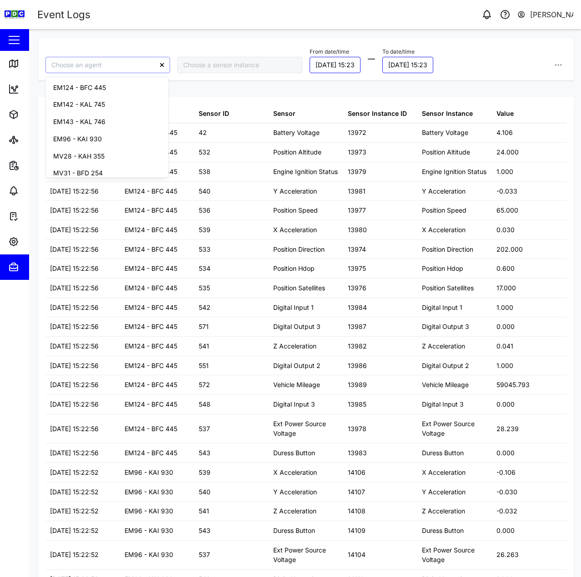
click at [110, 65] on input "search" at bounding box center [107, 65] width 125 height 16
type input "N"
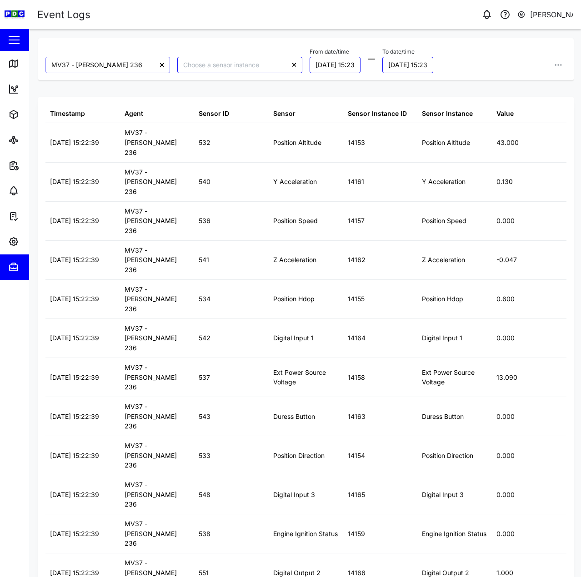
type input "MV37 - [PERSON_NAME] 236"
drag, startPoint x: 272, startPoint y: 84, endPoint x: 313, endPoint y: 75, distance: 41.3
click at [273, 84] on div "MV37 - KAJ 236 From date/time [DATE] 15:23 To date/time [DATE] 15:23 Timestamp …" at bounding box center [306, 298] width 536 height 521
click at [244, 63] on input "search" at bounding box center [239, 65] width 125 height 16
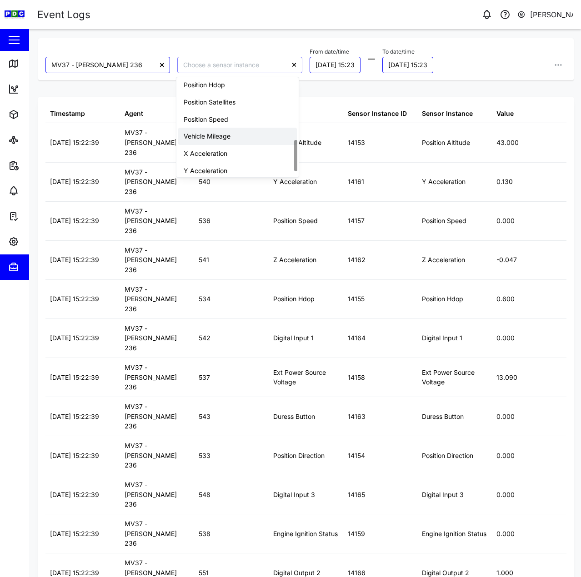
scroll to position [212, 0]
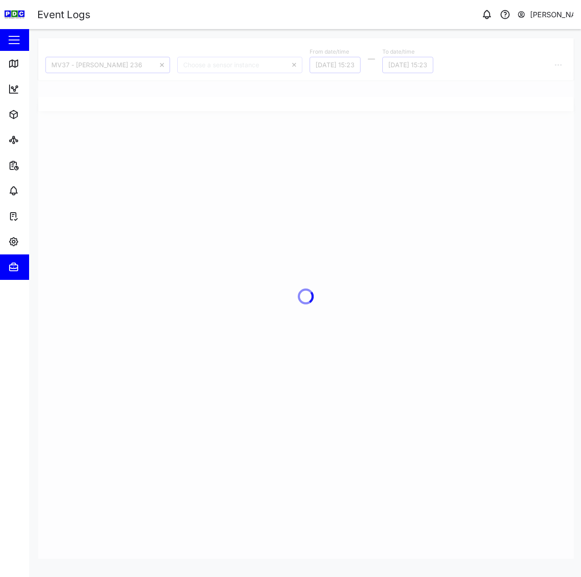
type input "Vehicle Mileage"
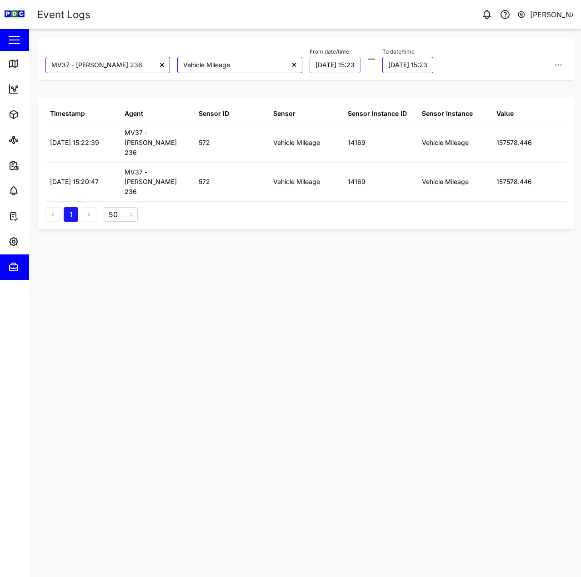
click at [329, 66] on button "[DATE] 15:23" at bounding box center [335, 65] width 51 height 16
click at [256, 187] on div "Timestamp Agent Sensor ID Sensor Sensor Instance ID Sensor Instance Value [DATE…" at bounding box center [306, 163] width 536 height 132
click at [11, 61] on icon at bounding box center [13, 63] width 11 height 11
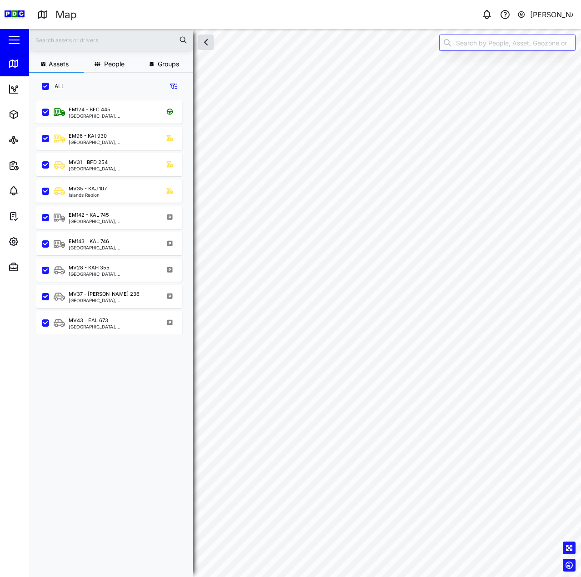
scroll to position [466, 142]
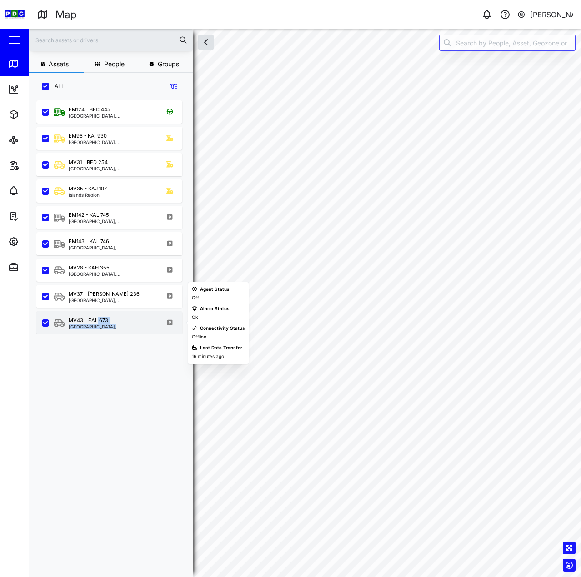
click at [97, 325] on div "MV43 - EAL 673 [GEOGRAPHIC_DATA], [GEOGRAPHIC_DATA]" at bounding box center [112, 323] width 87 height 12
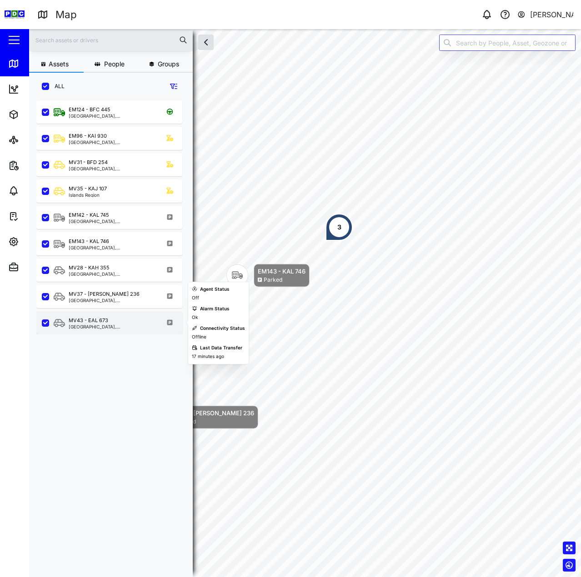
click at [144, 328] on div "MV43 - EAL 673 [GEOGRAPHIC_DATA], [GEOGRAPHIC_DATA]" at bounding box center [115, 323] width 123 height 12
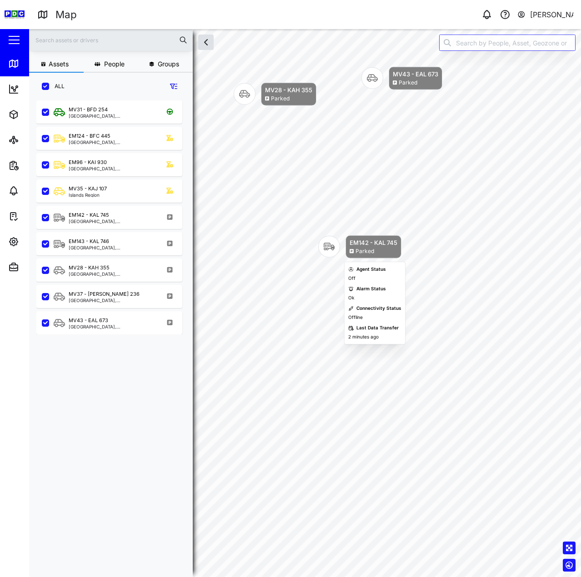
click at [360, 256] on div "EM142 - KAL 745 Parked" at bounding box center [374, 247] width 56 height 23
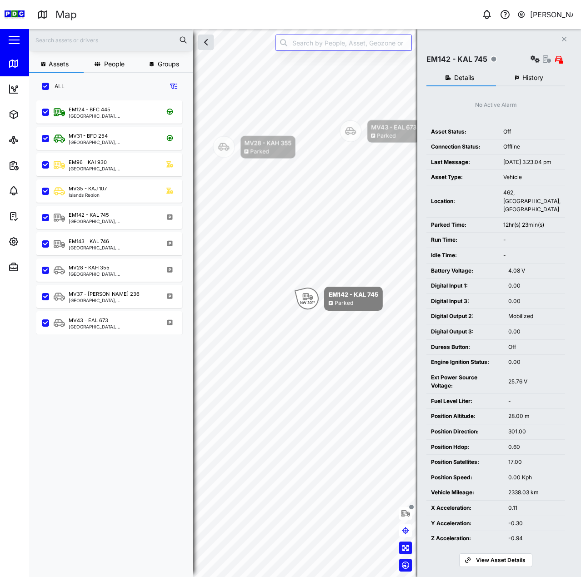
drag, startPoint x: 529, startPoint y: 65, endPoint x: 528, endPoint y: 71, distance: 6.9
click at [529, 67] on div "Close EM142 - KAL 745 Details History No Active Alarm Asset Status: Off Connect…" at bounding box center [499, 303] width 164 height 548
click at [526, 77] on span "History" at bounding box center [532, 78] width 21 height 6
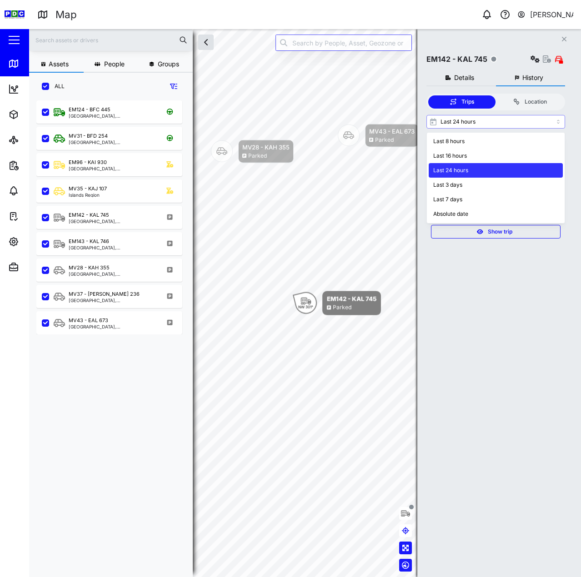
click at [497, 127] on input "Last 24 hours" at bounding box center [495, 122] width 139 height 14
type input "Last 3 days"
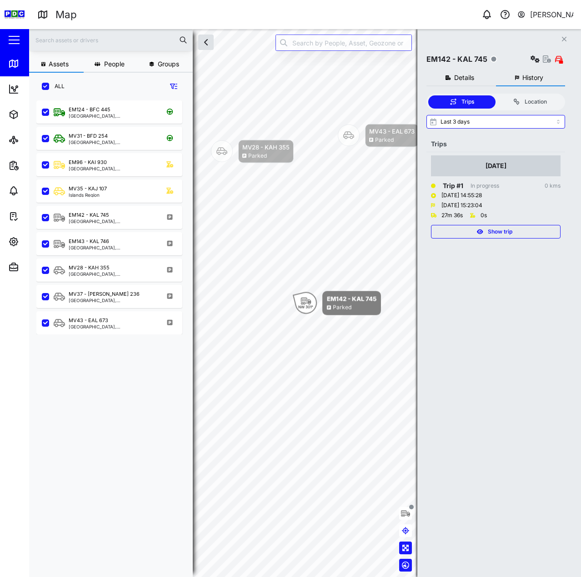
click at [506, 240] on td "[DATE] Trip # 1 In progress 0 kms [DATE] 14:55:28 [DATE] 15:23:04 27m 36s 0s Sh…" at bounding box center [495, 197] width 139 height 90
click at [510, 236] on span "Show trip" at bounding box center [500, 232] width 25 height 13
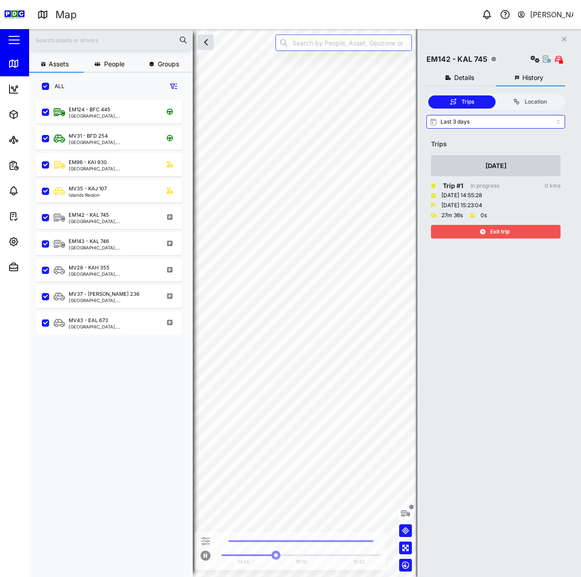
click at [514, 235] on div "Exit trip" at bounding box center [495, 232] width 118 height 13
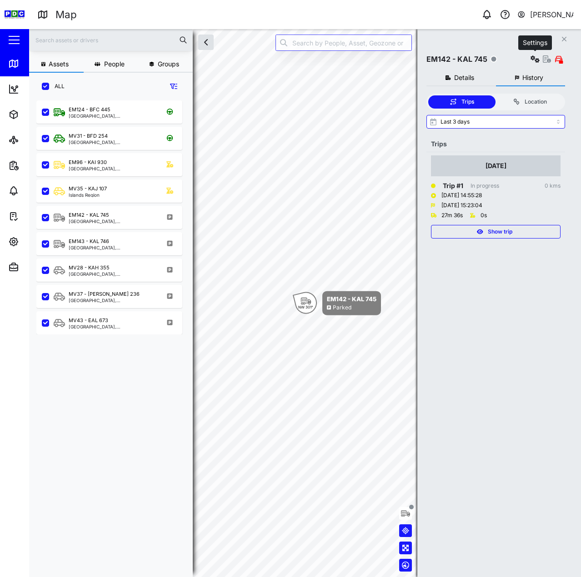
click at [532, 61] on icon "button" at bounding box center [535, 58] width 9 height 7
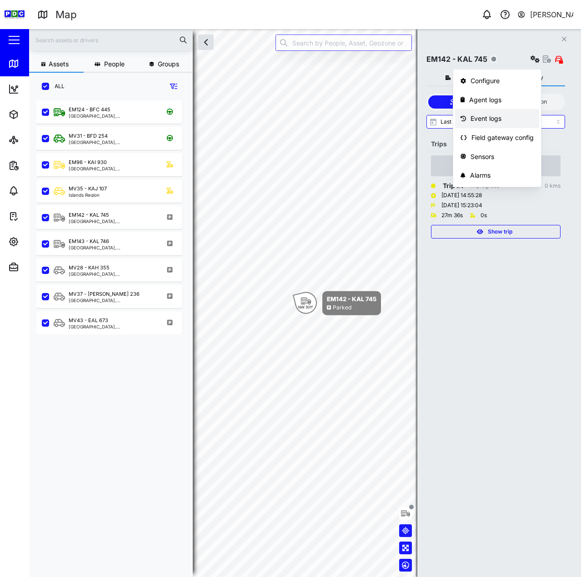
click at [502, 121] on div "Event logs" at bounding box center [502, 119] width 63 height 10
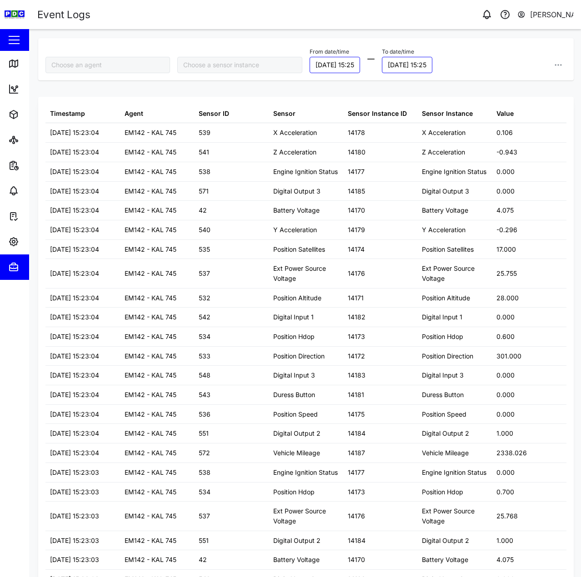
type input "EM142 - KAL 745"
click at [248, 70] on input "search" at bounding box center [239, 65] width 125 height 16
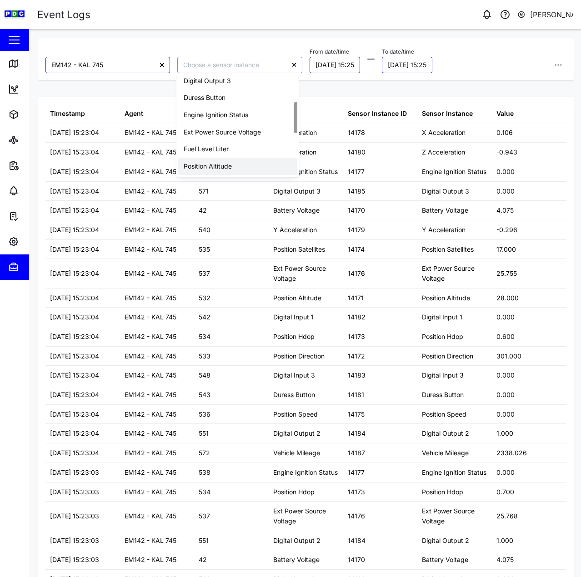
scroll to position [212, 0]
type input "Vehicle Mileage"
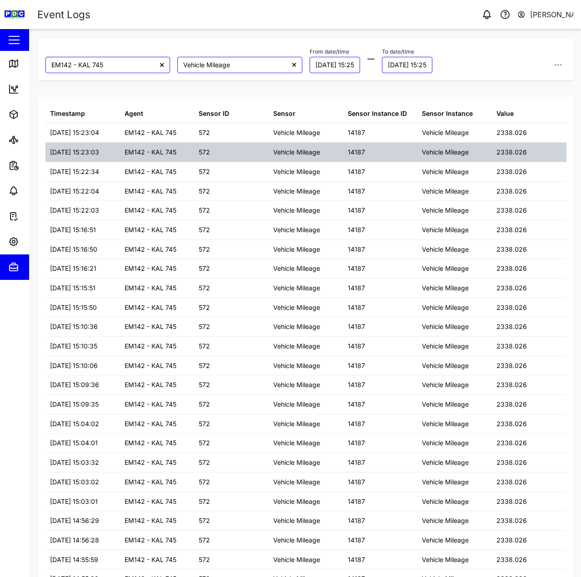
click at [272, 146] on div "Vehicle Mileage" at bounding box center [306, 152] width 75 height 19
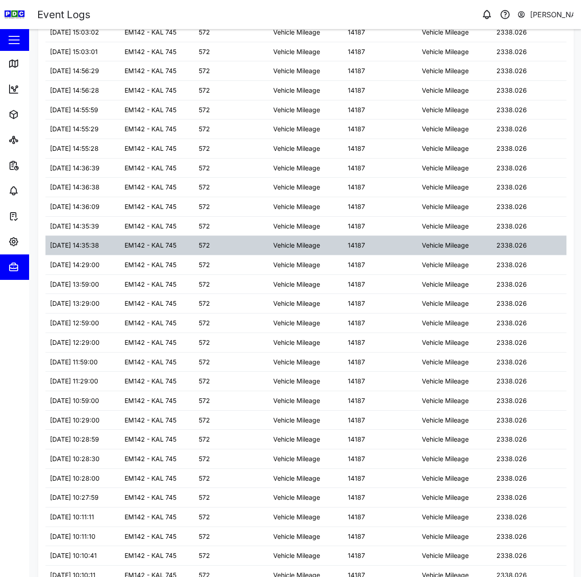
scroll to position [544, 0]
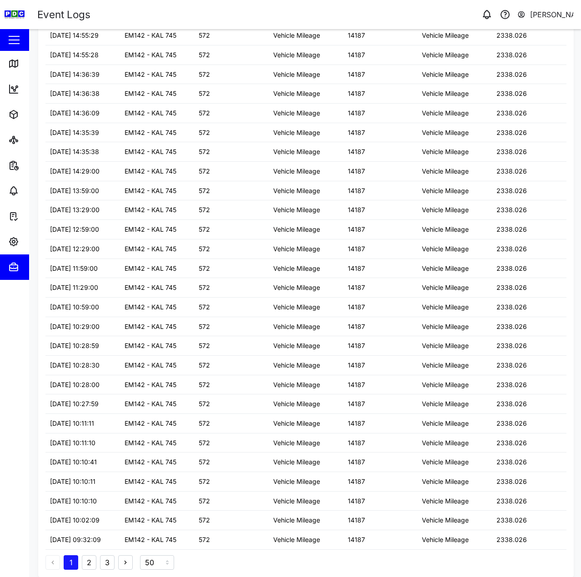
click at [106, 558] on button "3" at bounding box center [107, 563] width 15 height 15
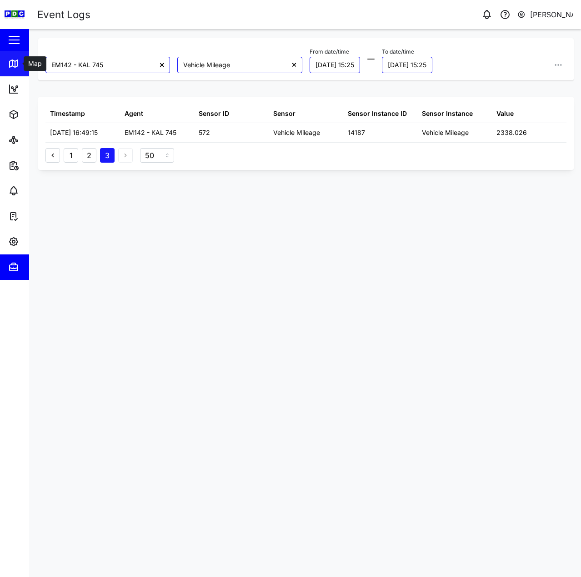
click at [15, 54] on link "Map" at bounding box center [59, 63] width 118 height 25
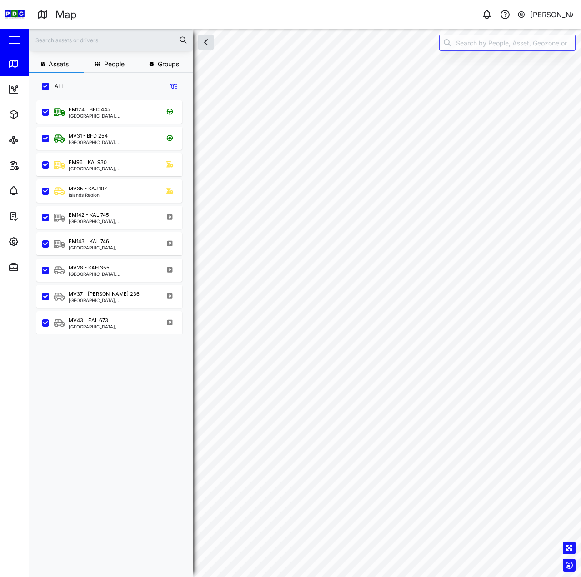
scroll to position [466, 142]
click at [481, 35] on input "search" at bounding box center [507, 43] width 136 height 16
click at [482, 43] on input "EM96 - KAI 930" at bounding box center [507, 43] width 136 height 16
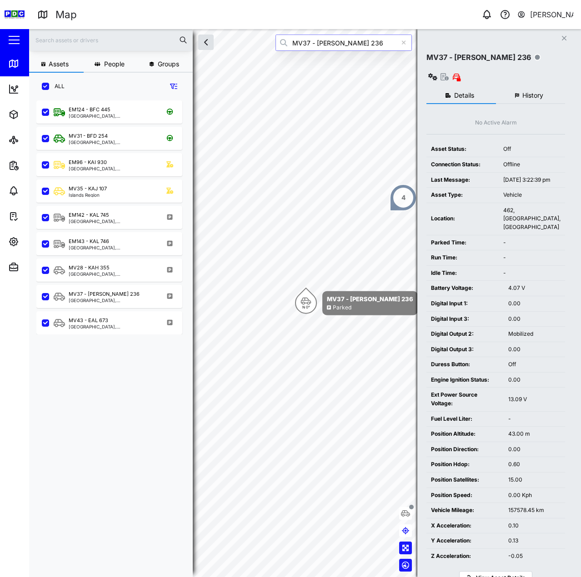
scroll to position [16, 0]
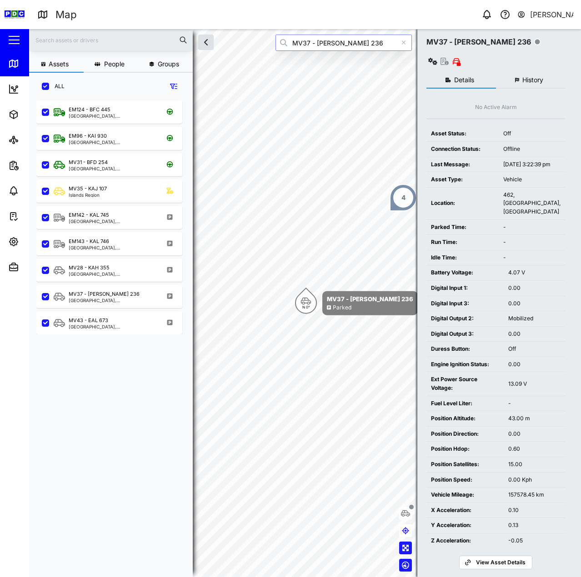
type input "MV37 - [PERSON_NAME] 236"
drag, startPoint x: 517, startPoint y: 486, endPoint x: 526, endPoint y: 486, distance: 9.6
click at [526, 491] on div "157578.45 km" at bounding box center [534, 495] width 52 height 9
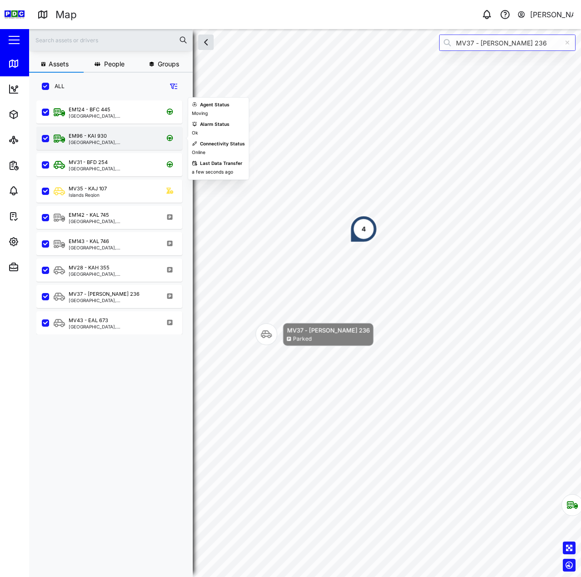
click at [135, 135] on div "EM96 - KAI [GEOGRAPHIC_DATA], [GEOGRAPHIC_DATA]" at bounding box center [115, 138] width 123 height 12
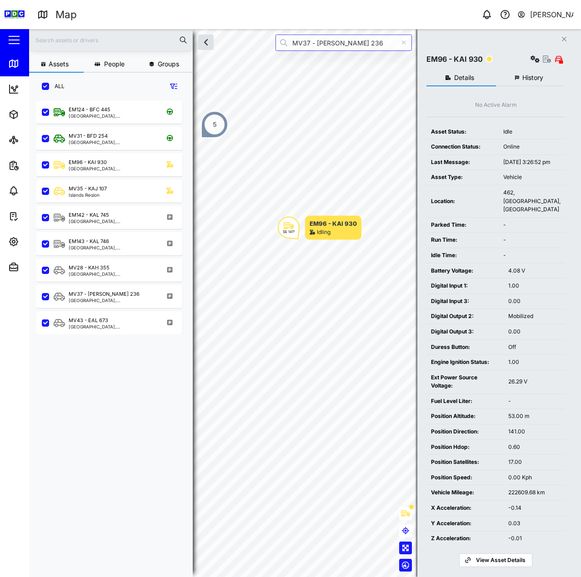
click at [523, 80] on span "History" at bounding box center [532, 78] width 21 height 6
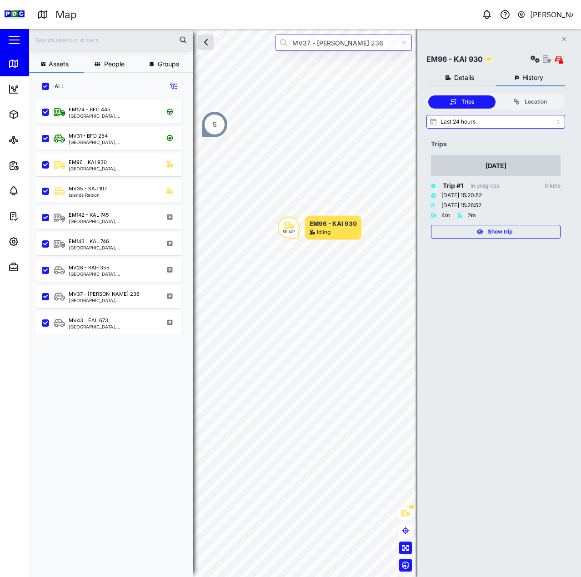
click at [505, 232] on span "Show trip" at bounding box center [500, 232] width 25 height 13
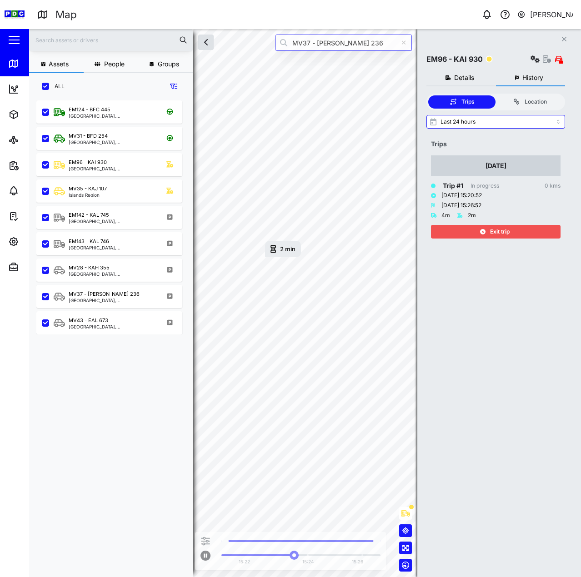
click at [505, 232] on span "Exit trip" at bounding box center [500, 232] width 20 height 13
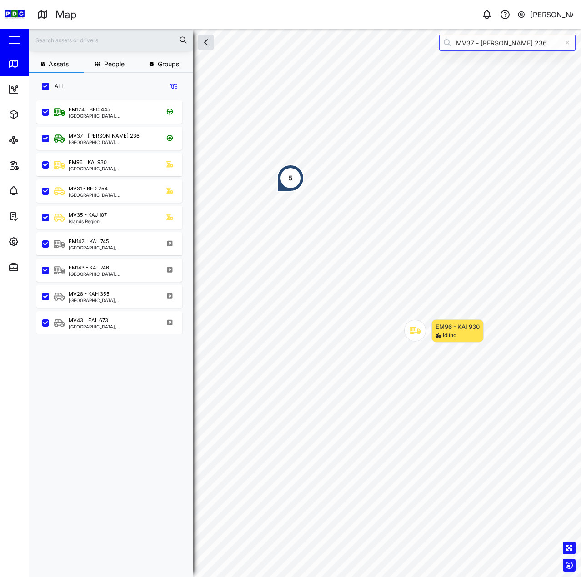
click at [374, 29] on div "EM96 - KAI 930 Idling 5" at bounding box center [305, 29] width 552 height 0
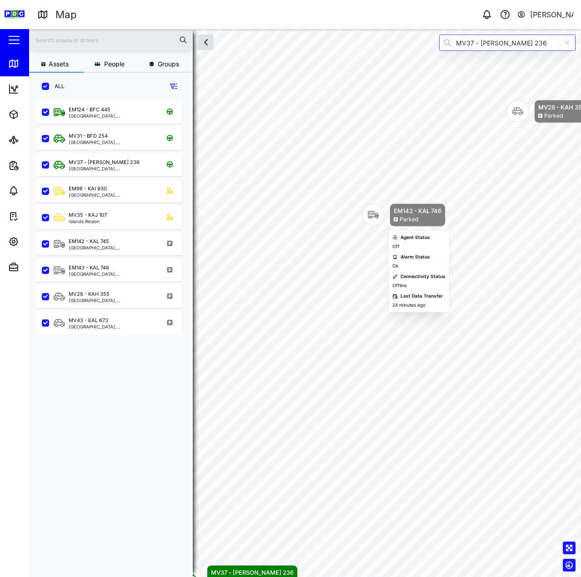
drag, startPoint x: 370, startPoint y: 210, endPoint x: 369, endPoint y: 230, distance: 19.6
click at [400, 224] on div "Parked" at bounding box center [409, 220] width 19 height 9
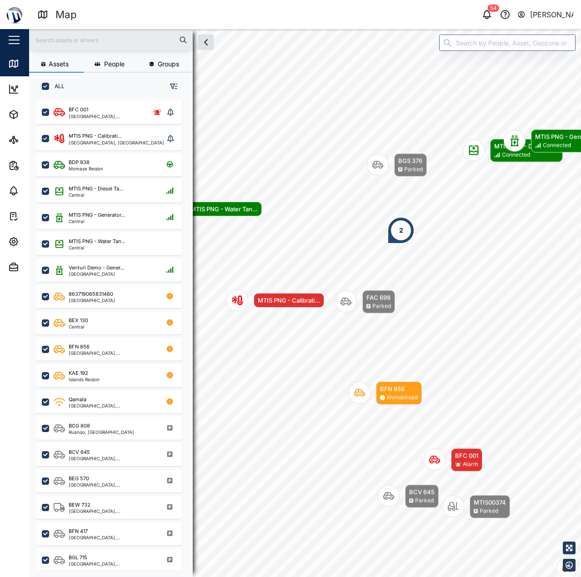
scroll to position [466, 142]
